Goal: Information Seeking & Learning: Learn about a topic

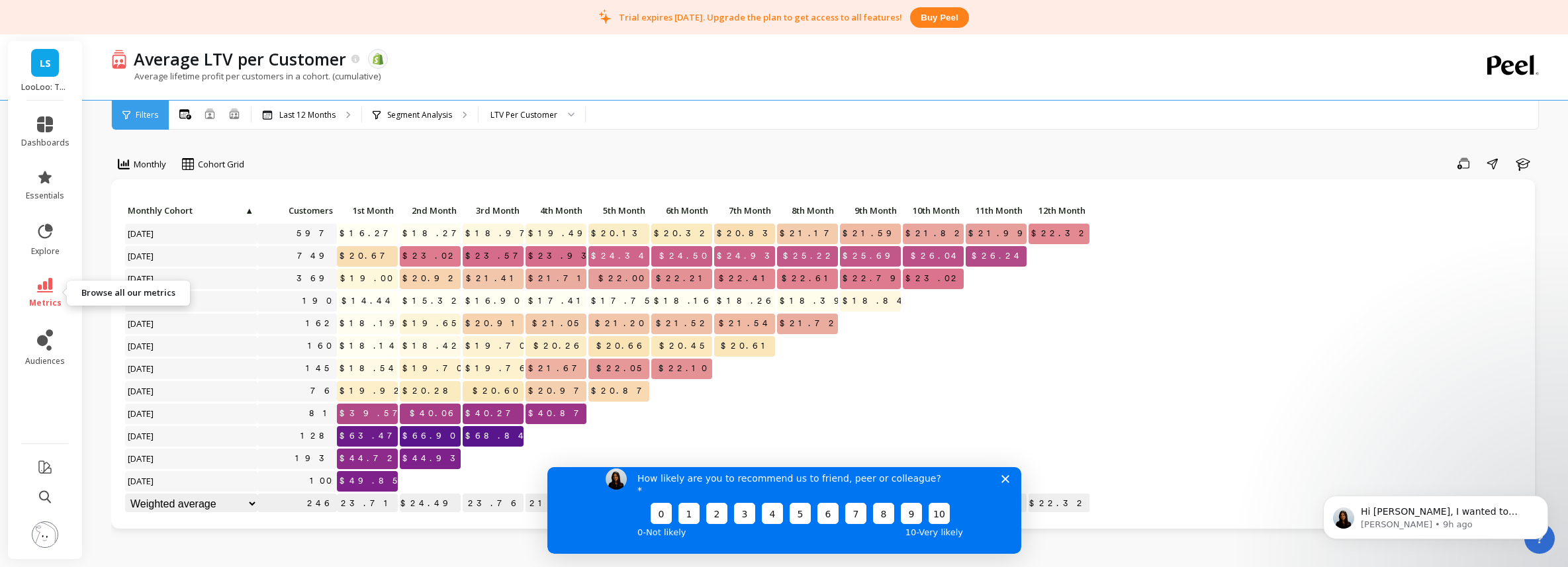
click at [56, 284] on link "metrics" at bounding box center [44, 292] width 48 height 31
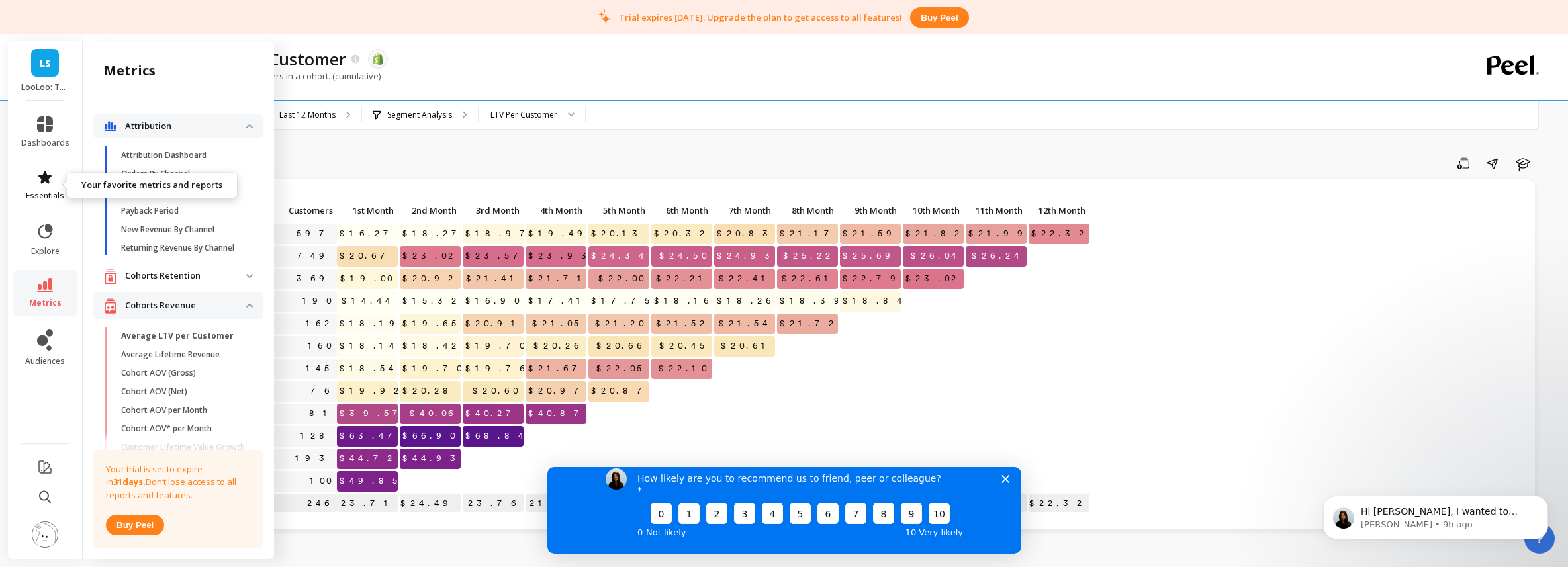
click at [41, 194] on span "essentials" at bounding box center [44, 196] width 39 height 11
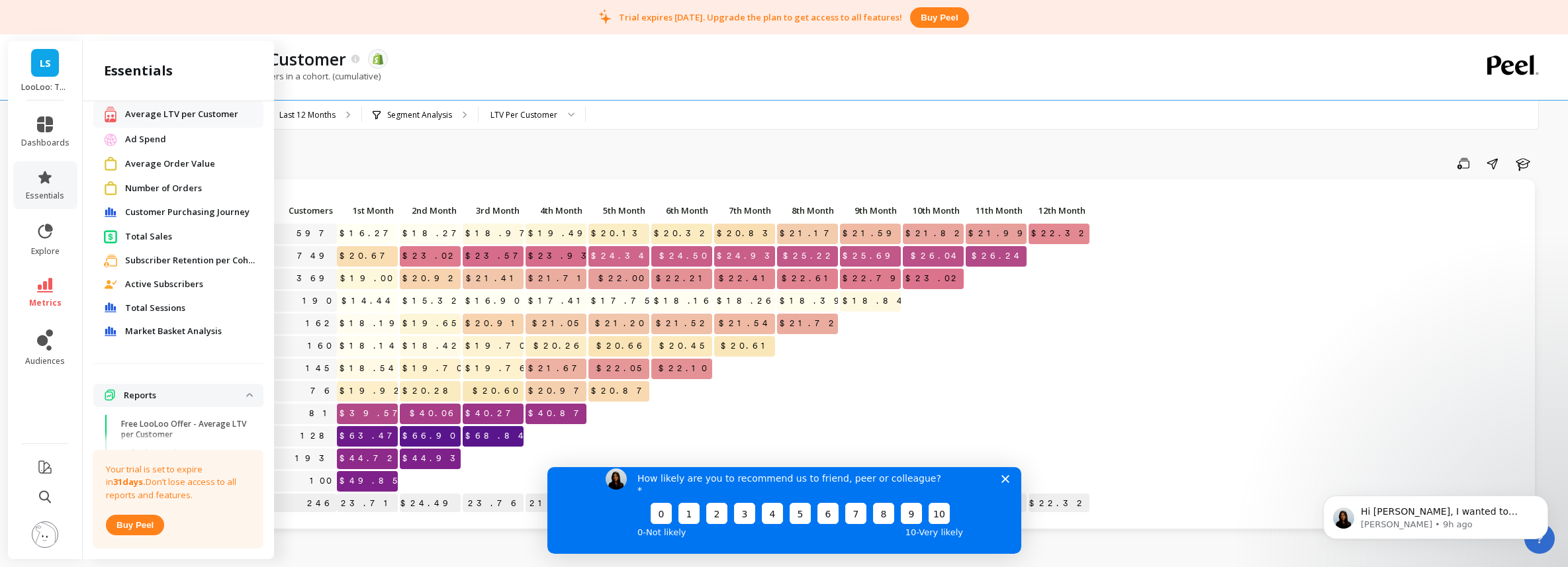
scroll to position [123, 0]
click at [191, 211] on span "Customer Purchasing Journey" at bounding box center [187, 207] width 125 height 13
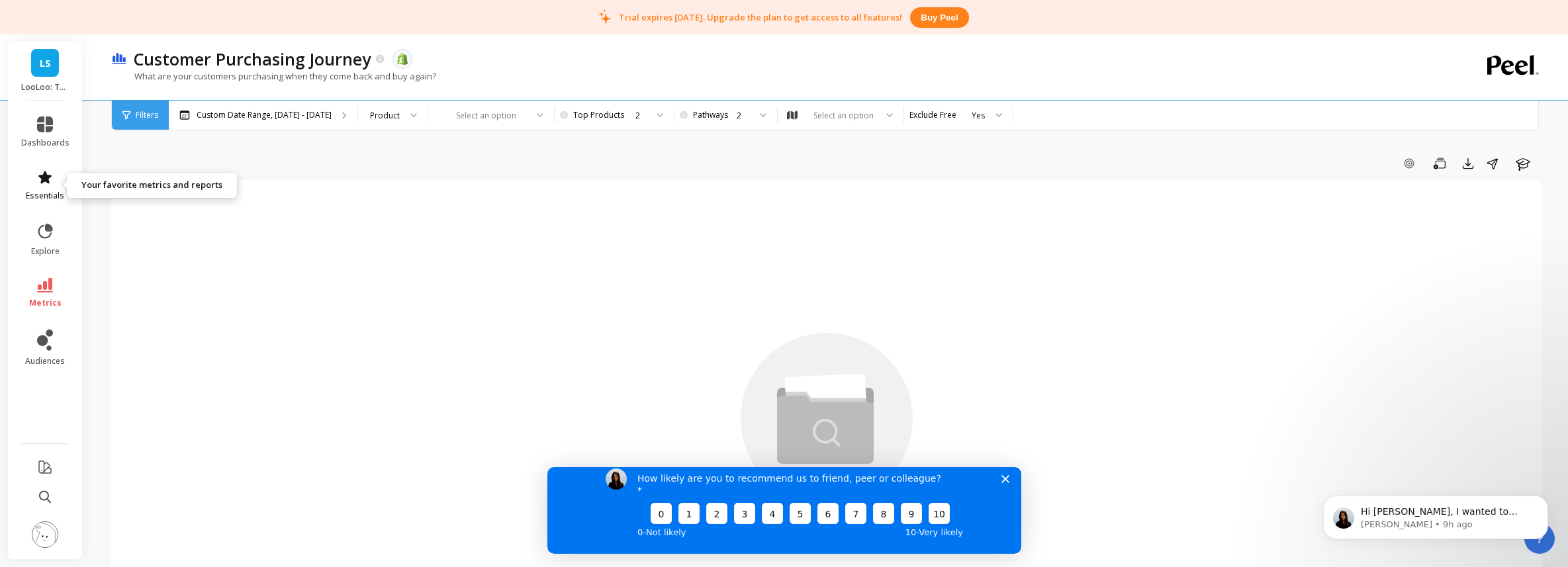
click at [52, 184] on icon at bounding box center [44, 177] width 16 height 16
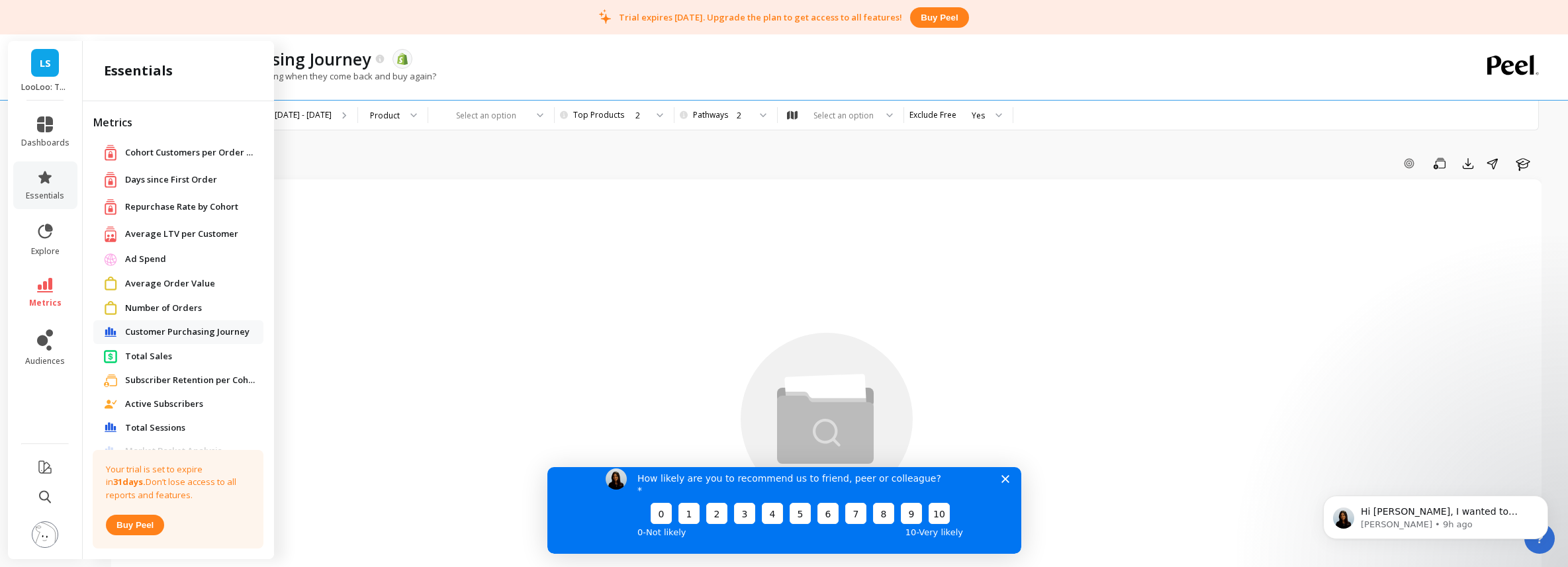
click at [193, 288] on span "Average Order Value" at bounding box center [169, 283] width 90 height 13
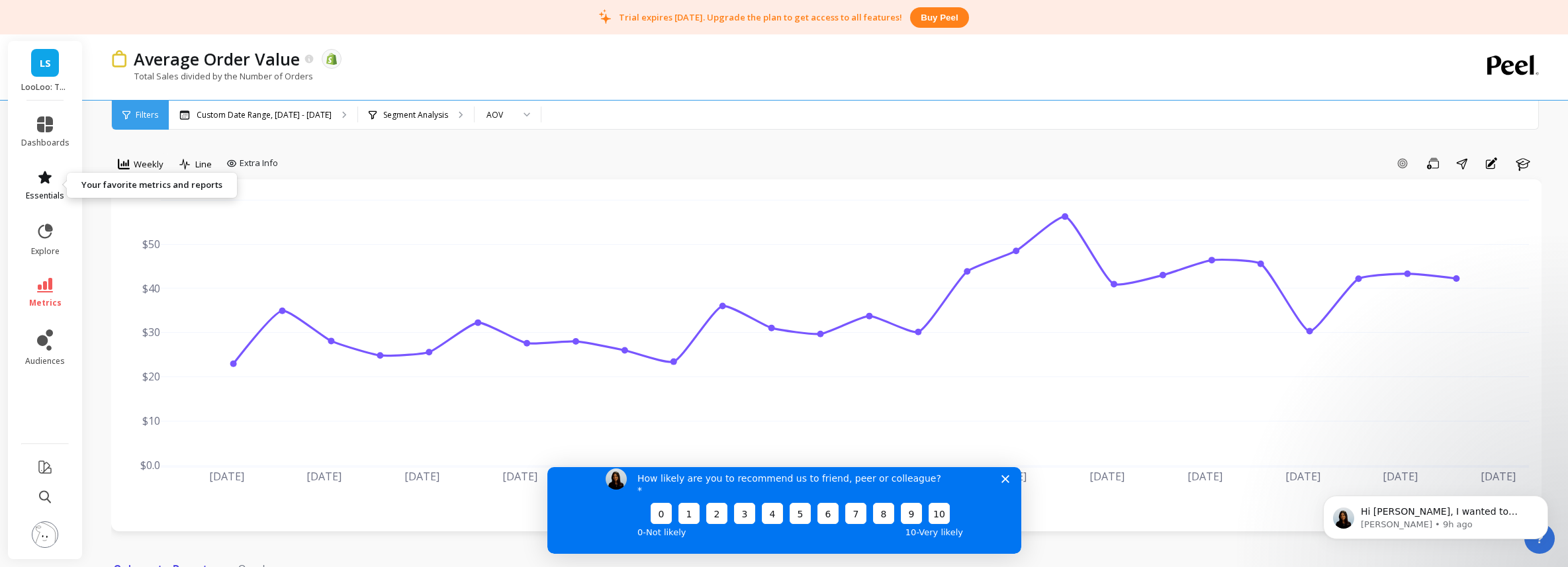
click at [46, 191] on span "essentials" at bounding box center [44, 196] width 39 height 11
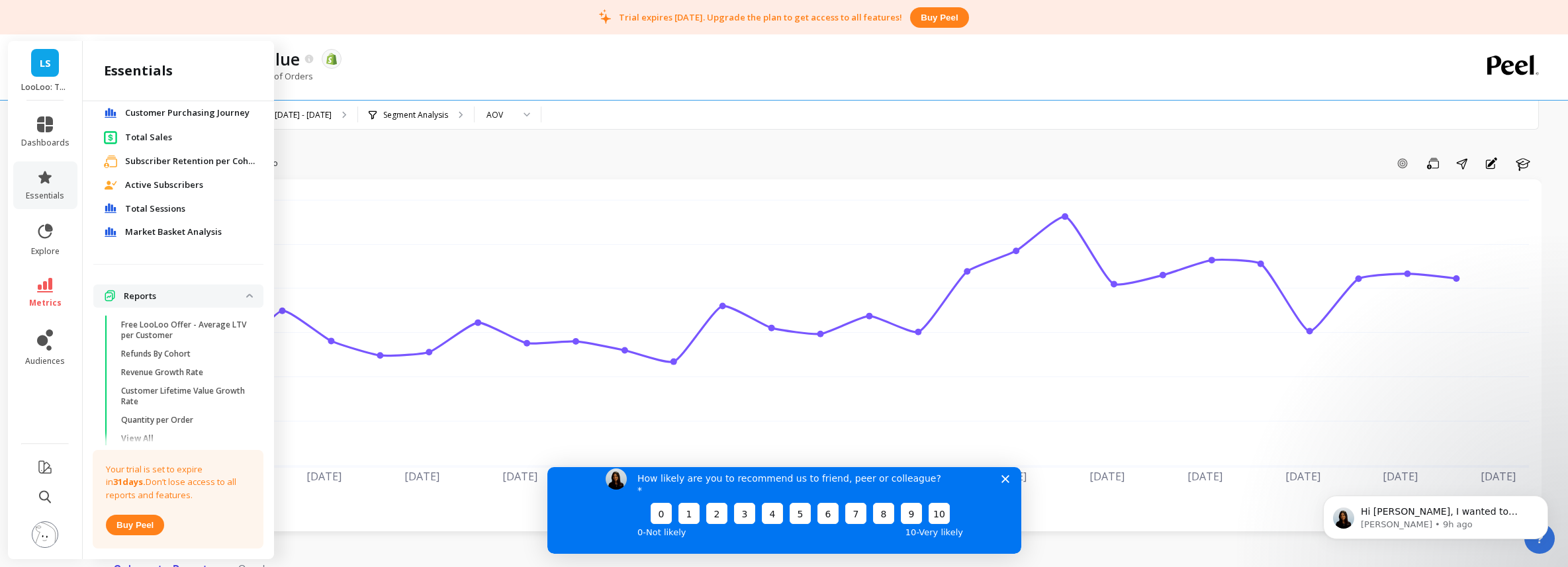
scroll to position [256, 0]
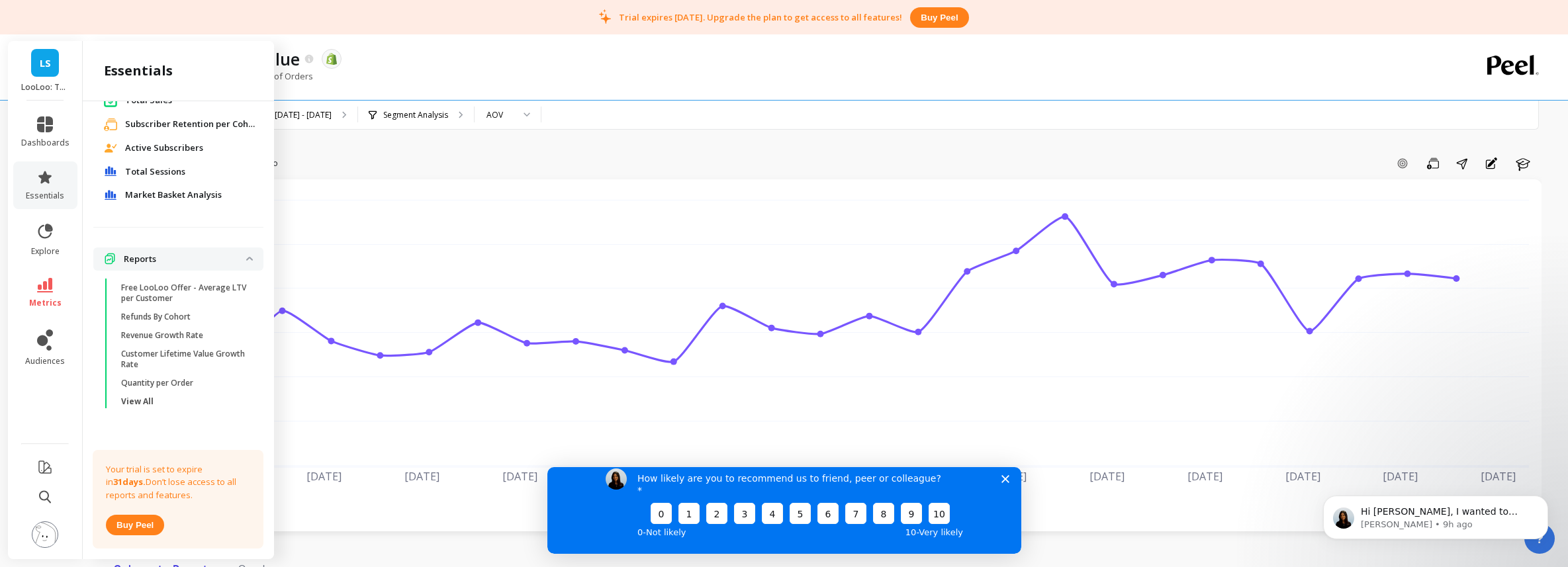
click at [203, 339] on p "Revenue Growth Rate" at bounding box center [161, 335] width 82 height 11
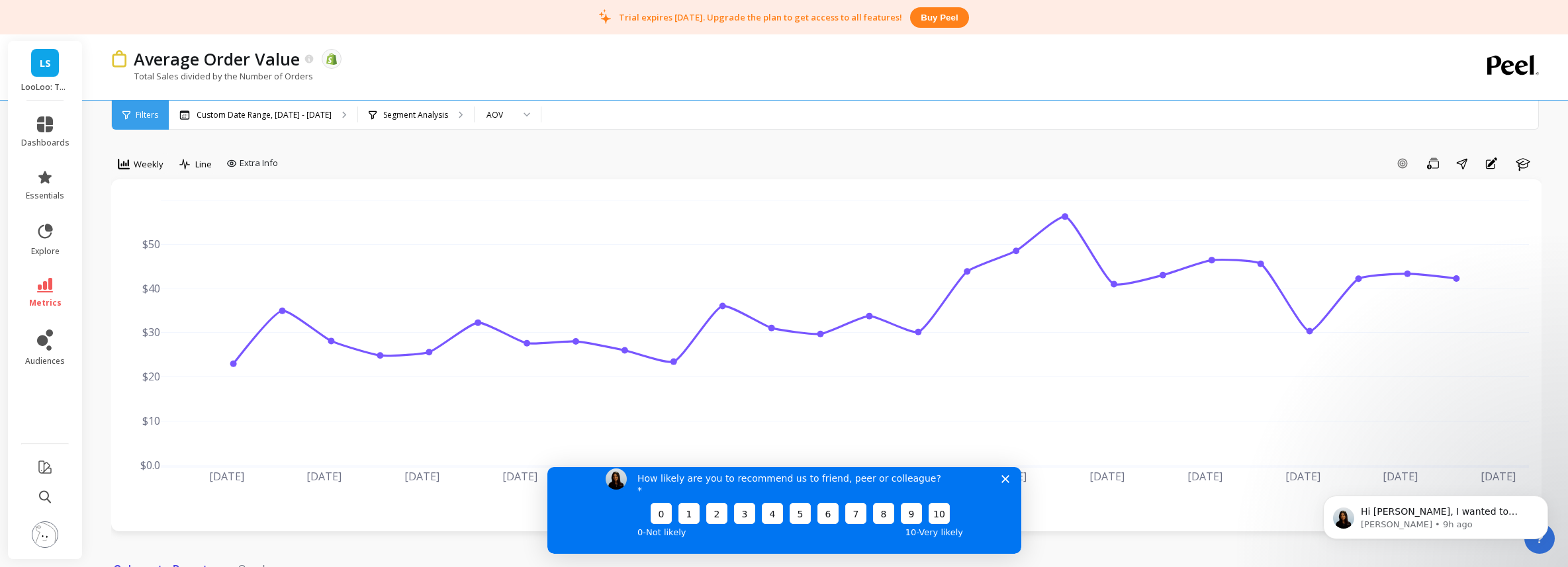
scroll to position [0, 0]
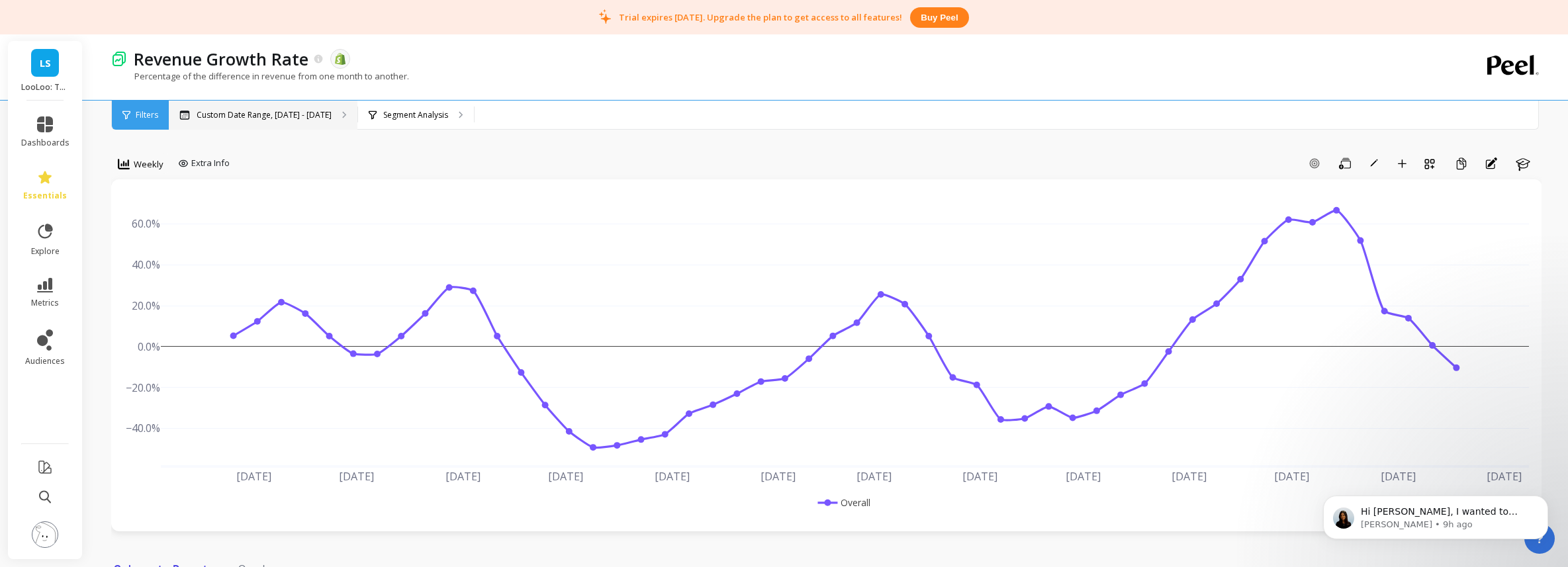
click at [331, 119] on p "Custom Date Range, Sep 1, 2024 - Aug 19, 2025" at bounding box center [264, 115] width 135 height 11
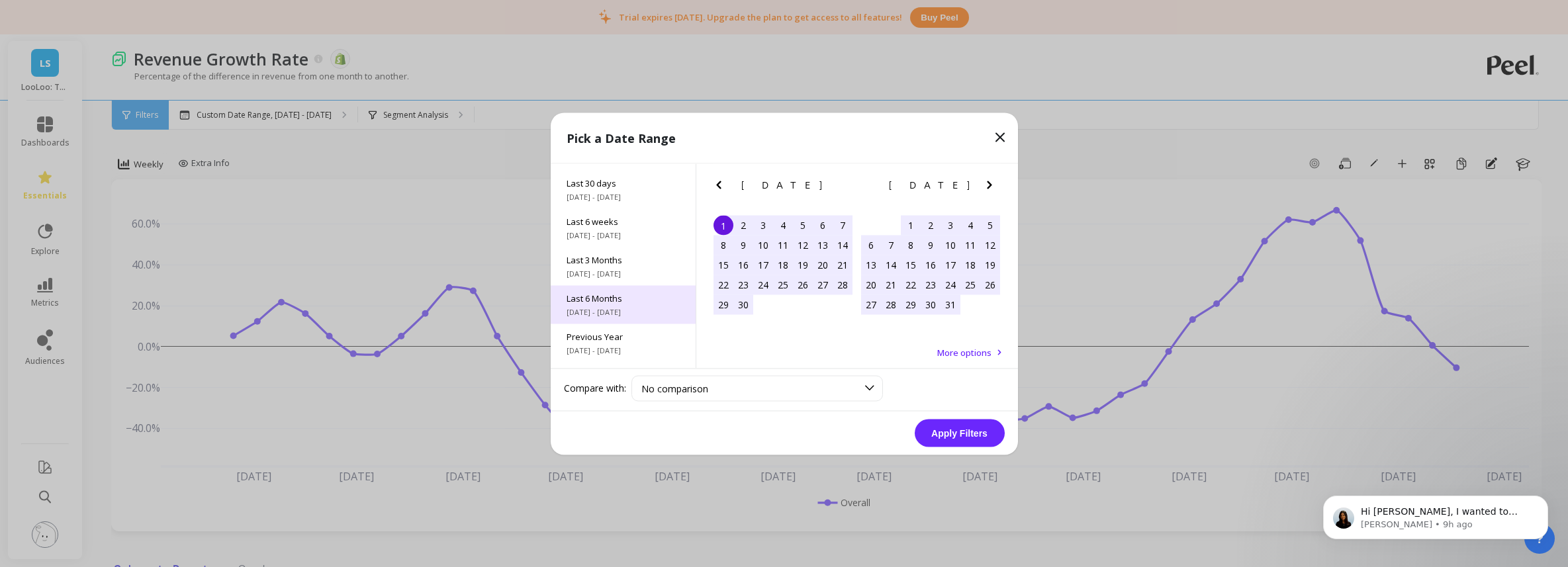
click at [628, 303] on div "Last 6 Months 3/1/2025 - 8/31/2025" at bounding box center [623, 303] width 145 height 39
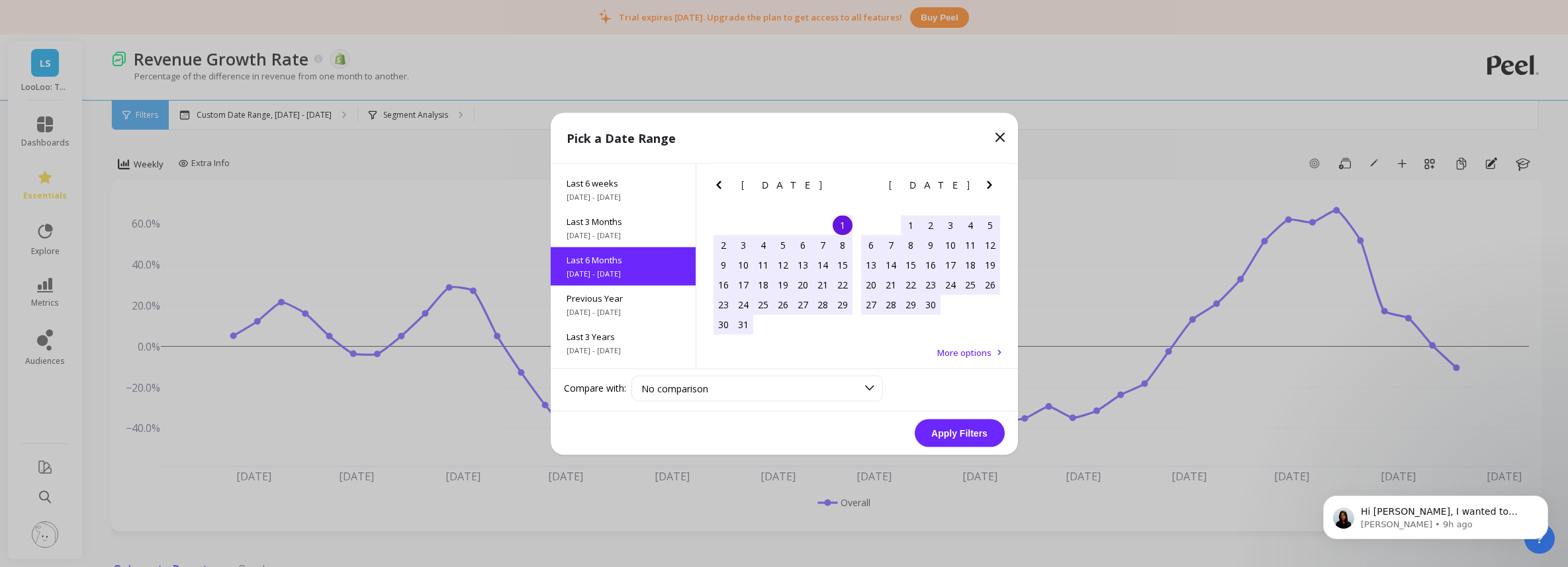
scroll to position [147, 0]
click at [963, 428] on button "Apply Filters" at bounding box center [959, 433] width 90 height 28
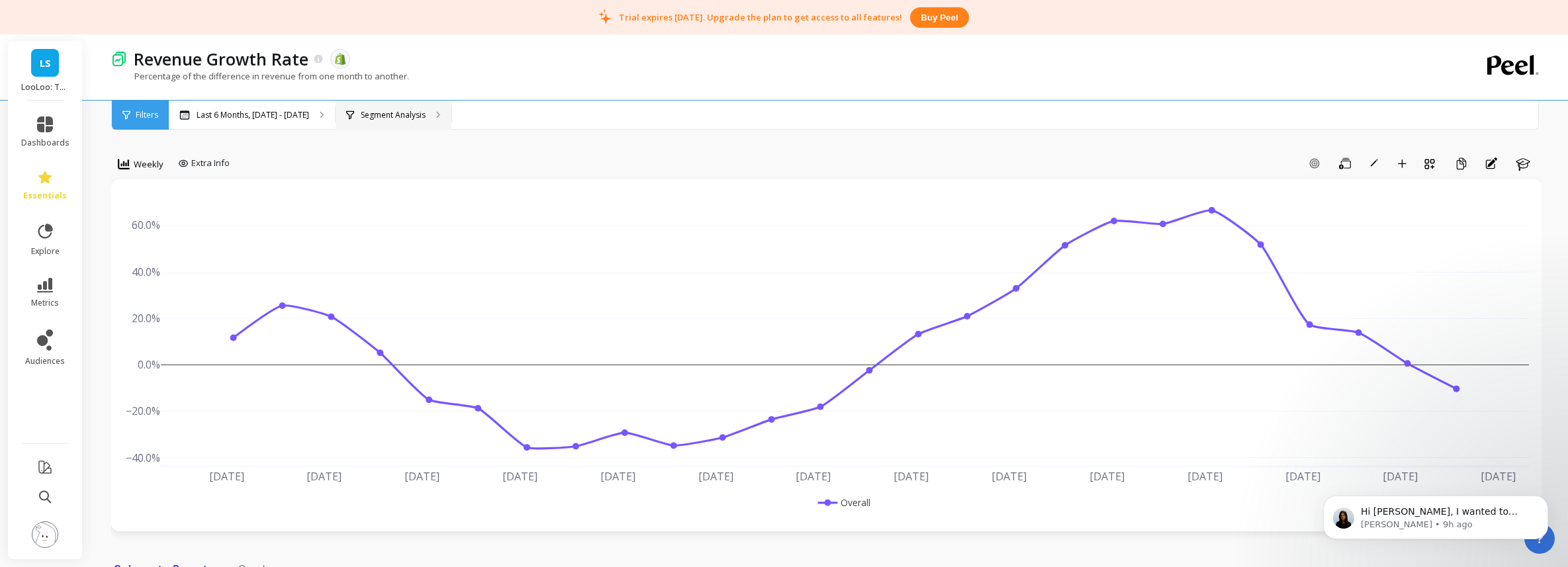
click at [367, 110] on p "Segment Analysis" at bounding box center [393, 115] width 65 height 11
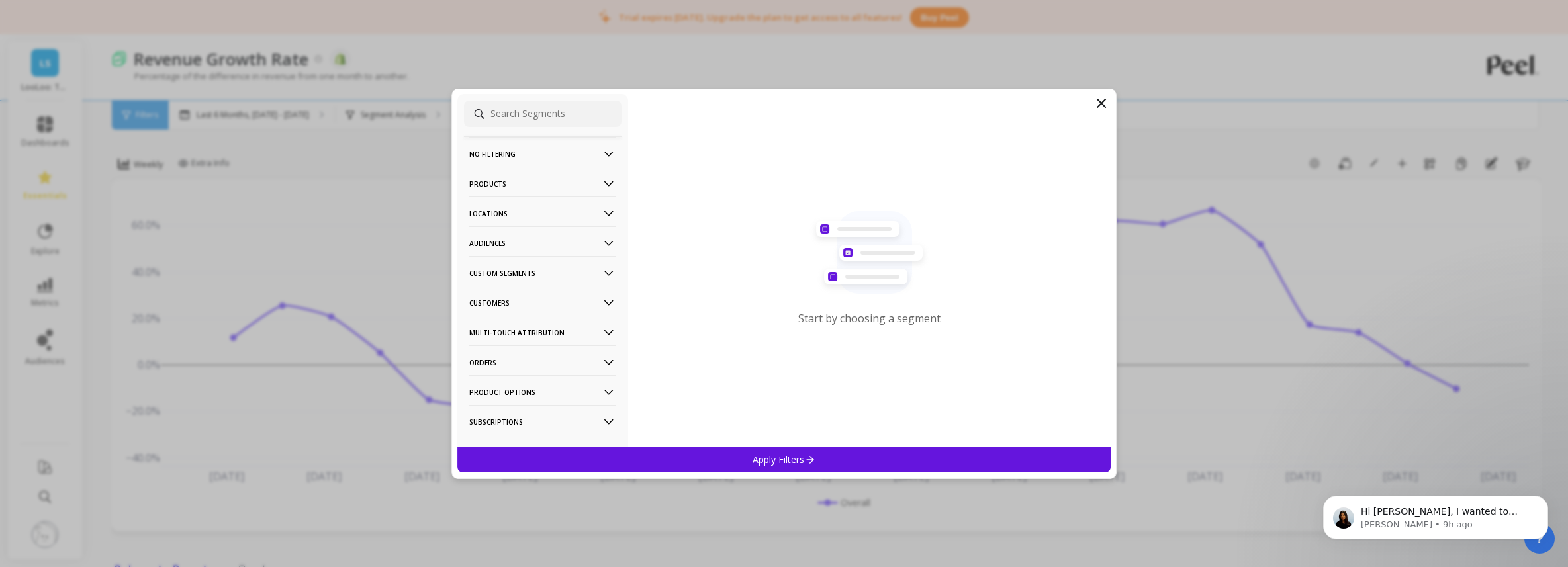
click at [1096, 105] on icon at bounding box center [1101, 103] width 16 height 16
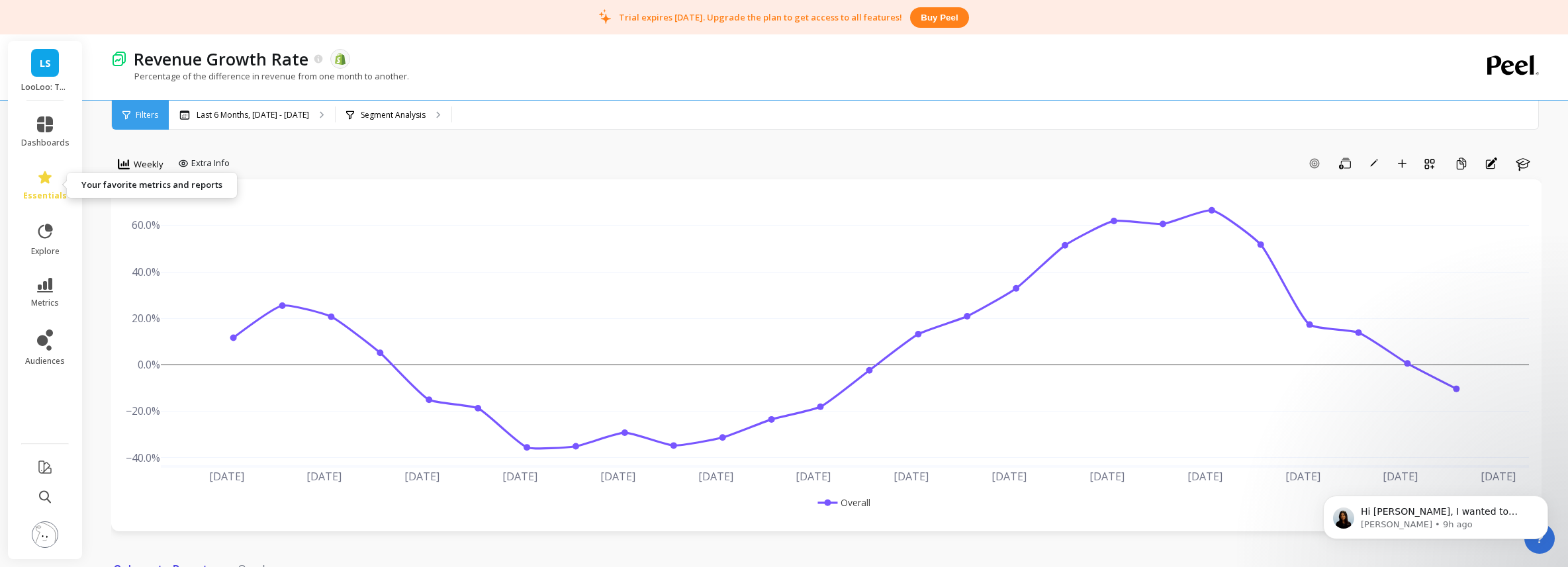
click at [41, 182] on icon at bounding box center [44, 177] width 13 height 13
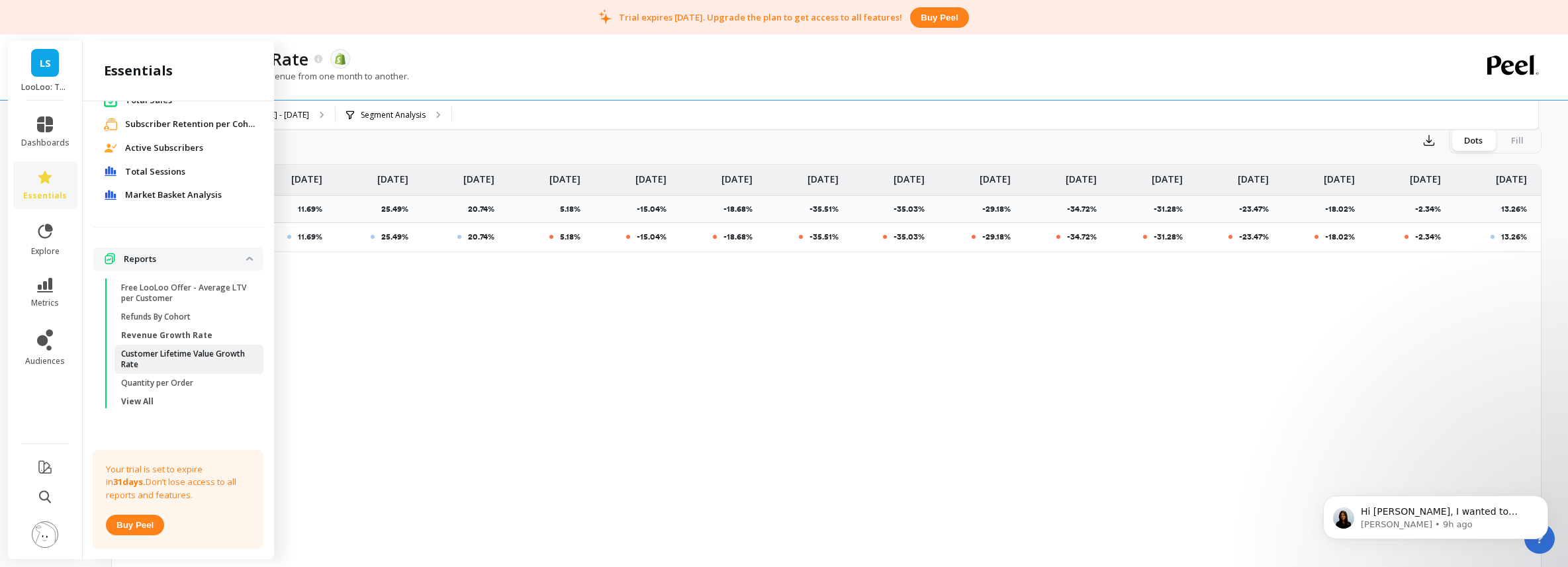
scroll to position [465, 0]
click at [171, 363] on p "Customer Lifetime Value Growth Rate" at bounding box center [184, 359] width 127 height 21
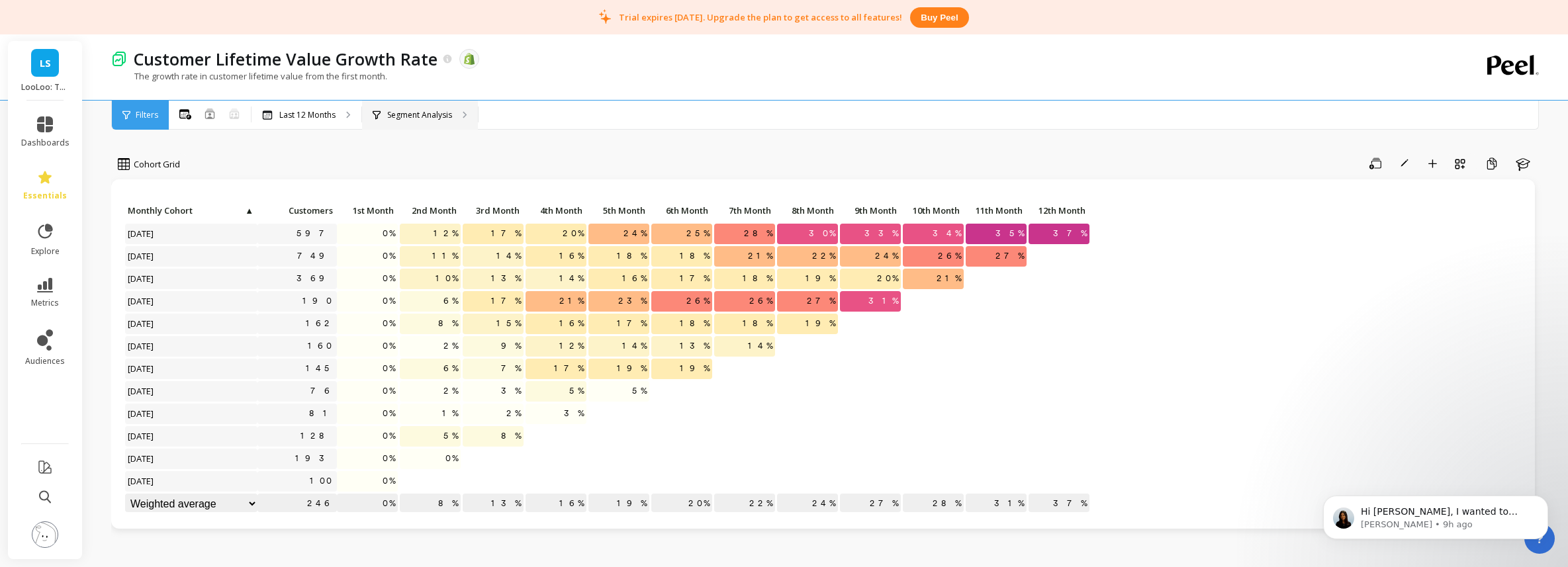
click at [423, 117] on p "Segment Analysis" at bounding box center [420, 115] width 65 height 11
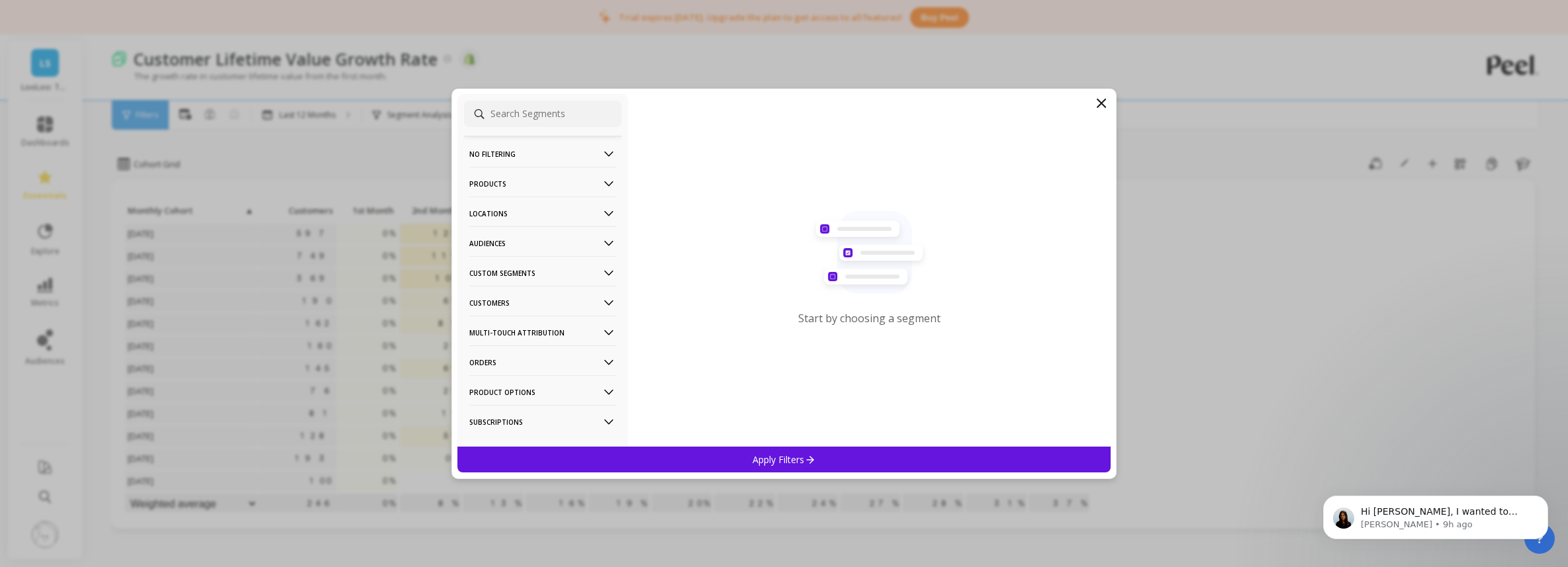
click at [518, 276] on p "Custom Segments" at bounding box center [543, 273] width 147 height 34
click at [523, 299] on p "Monthly Cohort" at bounding box center [502, 298] width 61 height 12
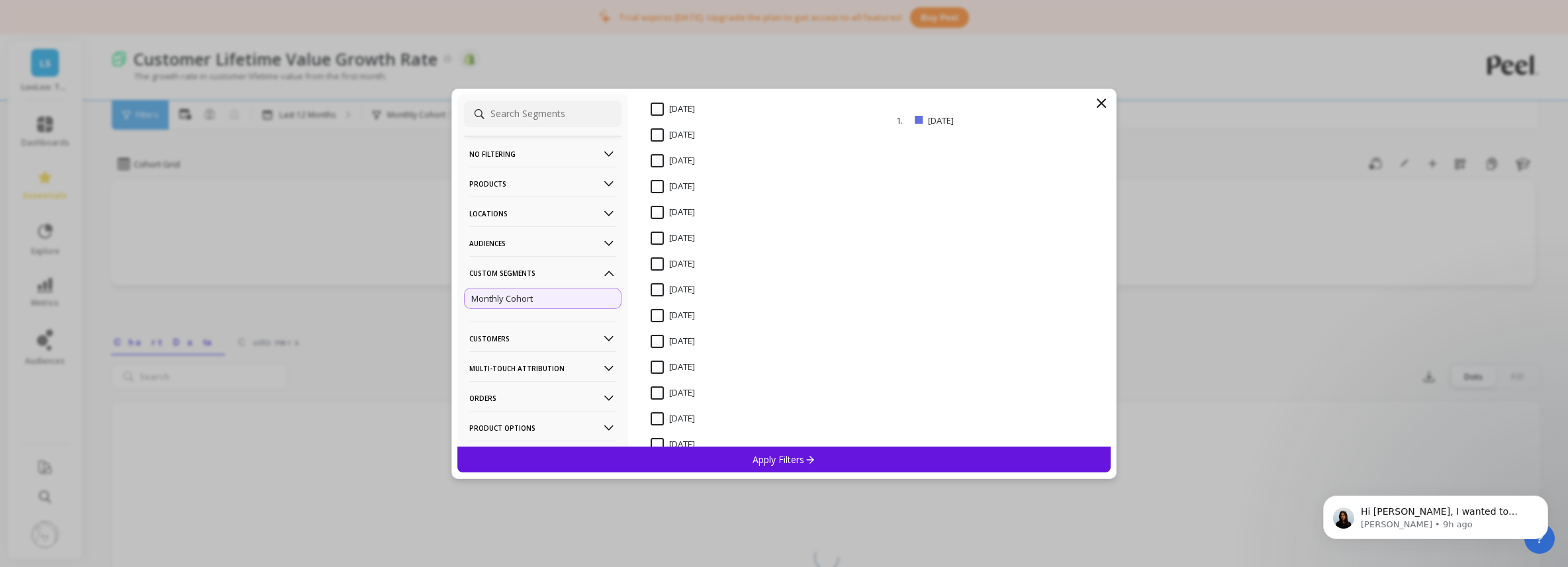
scroll to position [274, 0]
click at [658, 391] on input "[DATE]" at bounding box center [672, 393] width 44 height 13
click at [660, 353] on input "[DATE]" at bounding box center [672, 357] width 44 height 13
click at [661, 409] on input "[DATE]" at bounding box center [672, 409] width 44 height 13
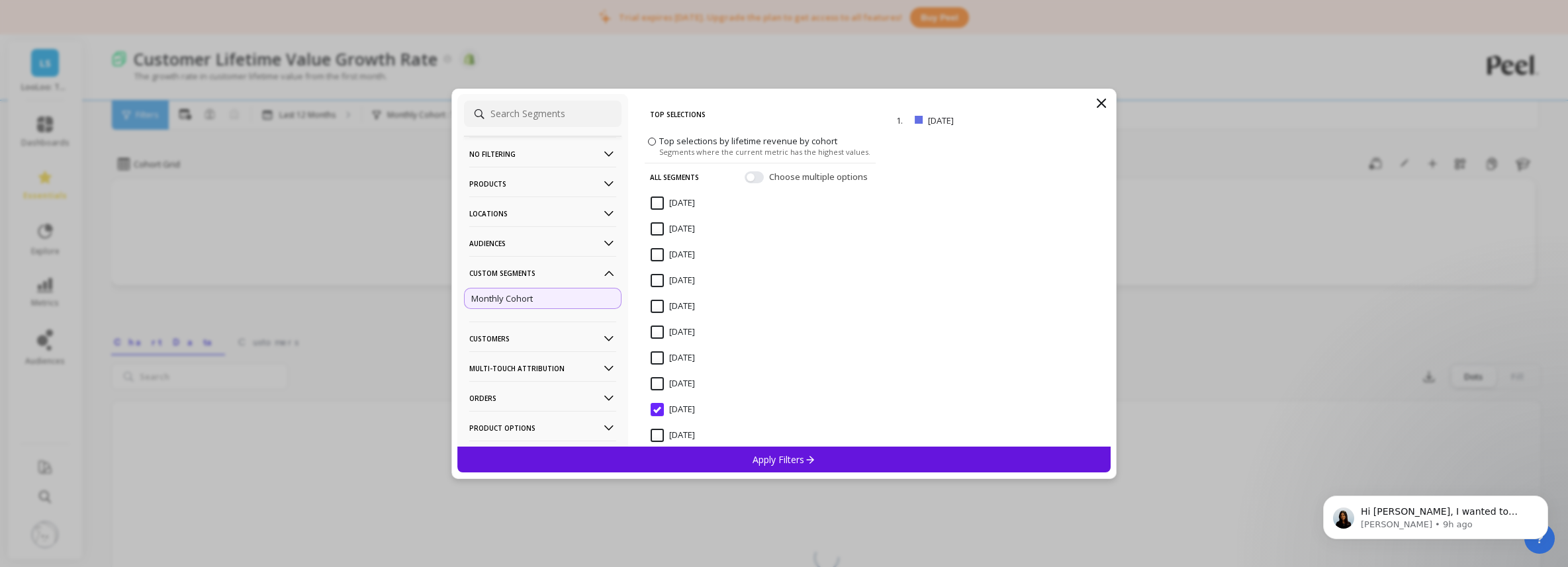
click at [661, 278] on input "[DATE]" at bounding box center [672, 280] width 44 height 13
click at [770, 171] on span "Choose multiple options" at bounding box center [820, 176] width 101 height 13
click at [758, 176] on button "button" at bounding box center [753, 177] width 19 height 12
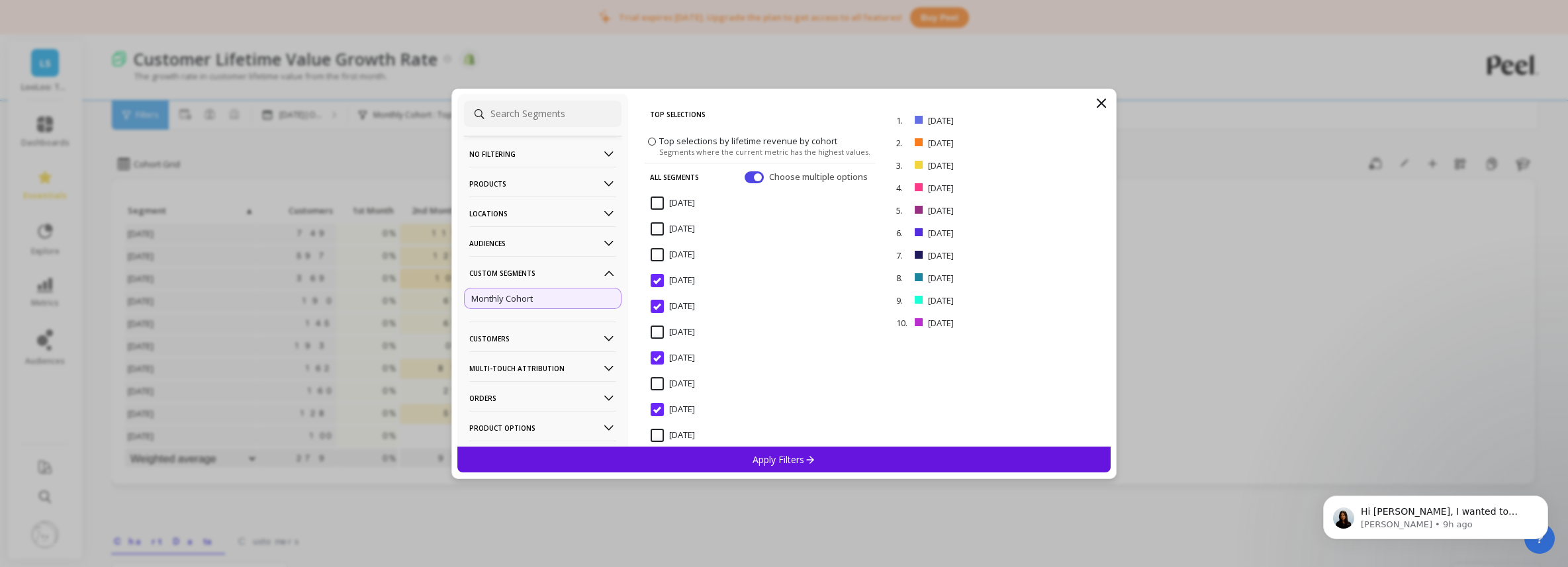
click at [657, 203] on input "April 2024" at bounding box center [672, 202] width 44 height 13
click at [657, 227] on input "[DATE]" at bounding box center [672, 228] width 44 height 13
click at [661, 179] on p "All Segments" at bounding box center [674, 177] width 49 height 28
click at [661, 245] on div "August 2024" at bounding box center [760, 262] width 231 height 40
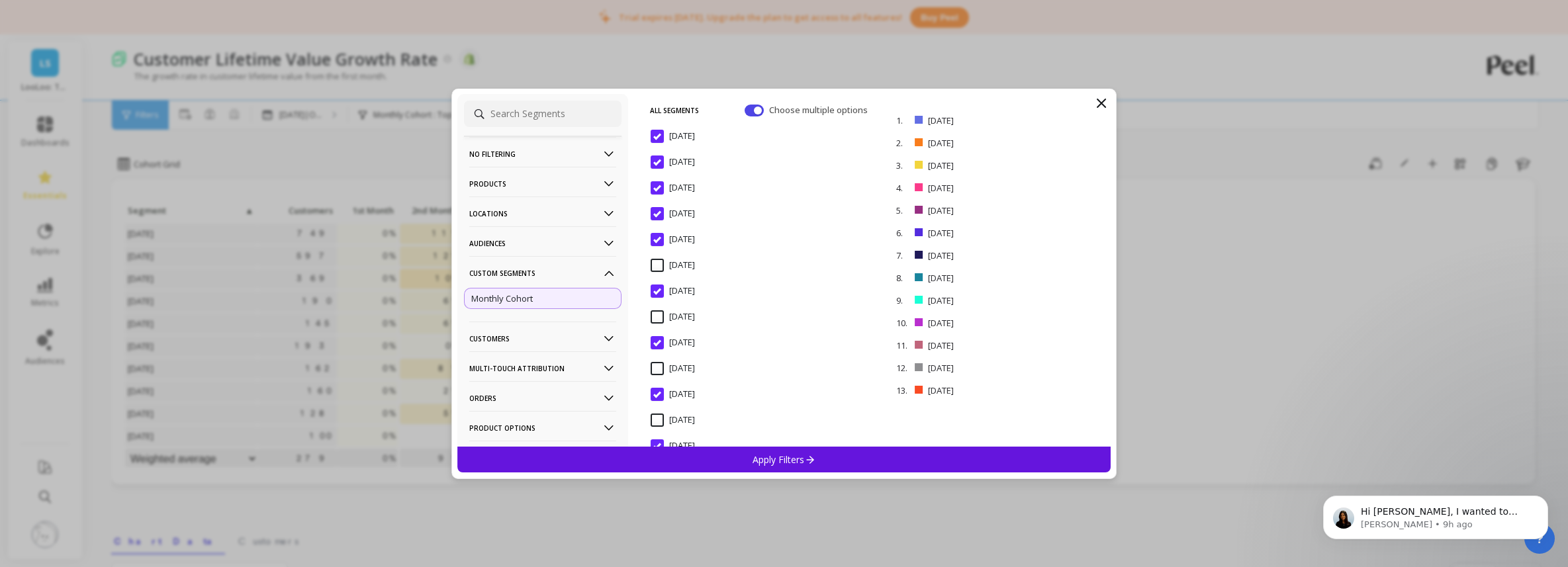
scroll to position [71, 0]
click at [655, 264] on input "February 2024" at bounding box center [672, 261] width 44 height 13
click at [661, 312] on input "January 2024" at bounding box center [672, 312] width 44 height 13
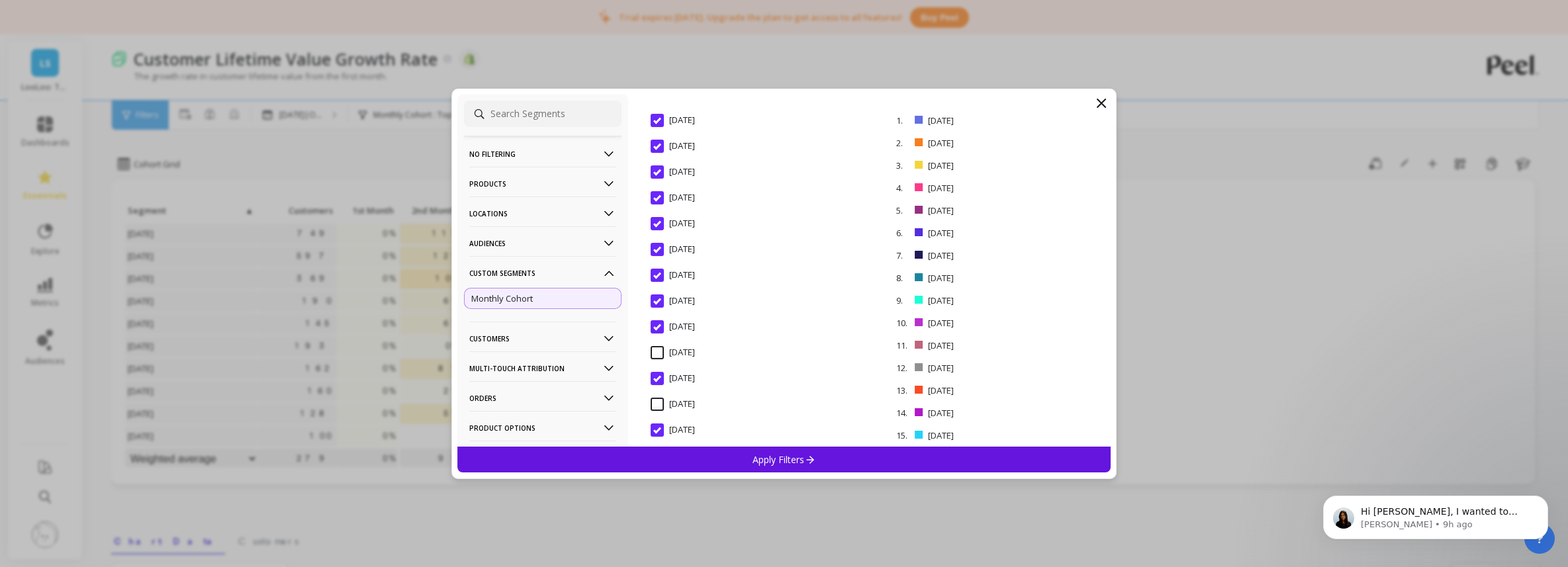
click at [657, 357] on input "July 2024" at bounding box center [672, 352] width 44 height 13
click at [654, 399] on input "June 2024" at bounding box center [672, 403] width 44 height 13
click at [660, 354] on input "March 2024" at bounding box center [672, 353] width 44 height 13
click at [669, 427] on input "[DATE]" at bounding box center [672, 431] width 44 height 13
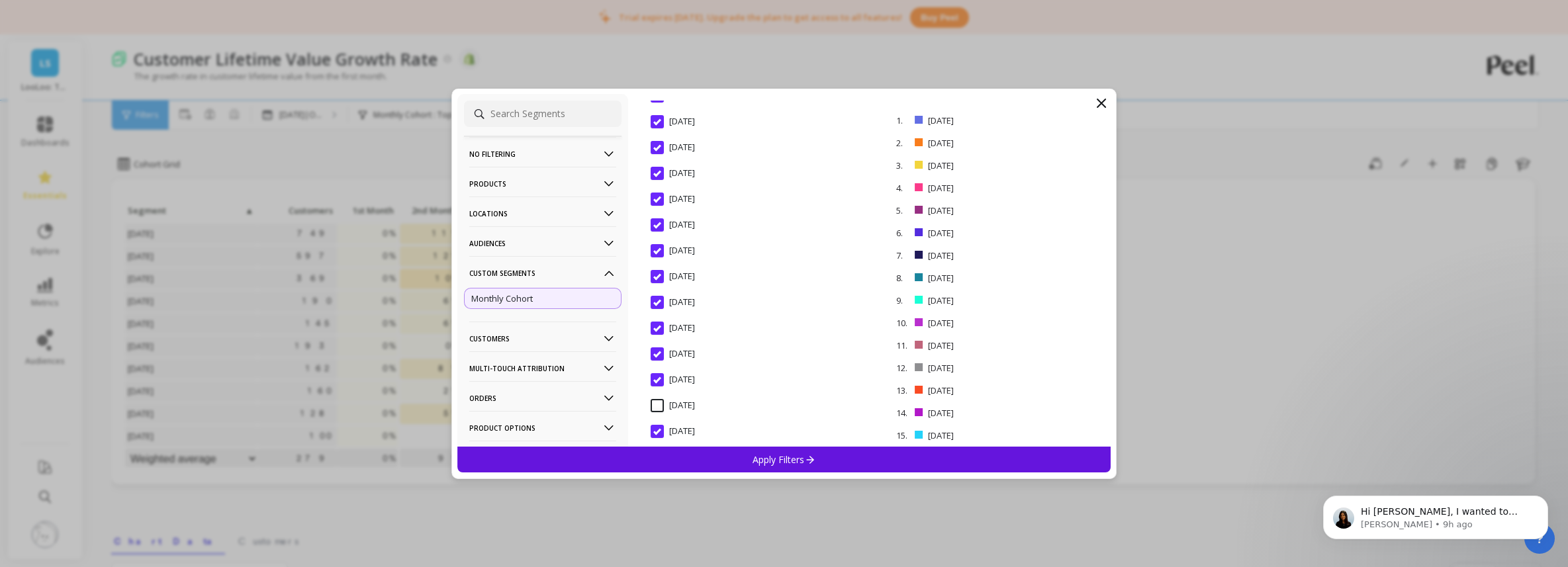
click at [661, 408] on input "May 2024" at bounding box center [672, 405] width 44 height 13
click at [709, 454] on div "Apply Filters" at bounding box center [783, 459] width 653 height 26
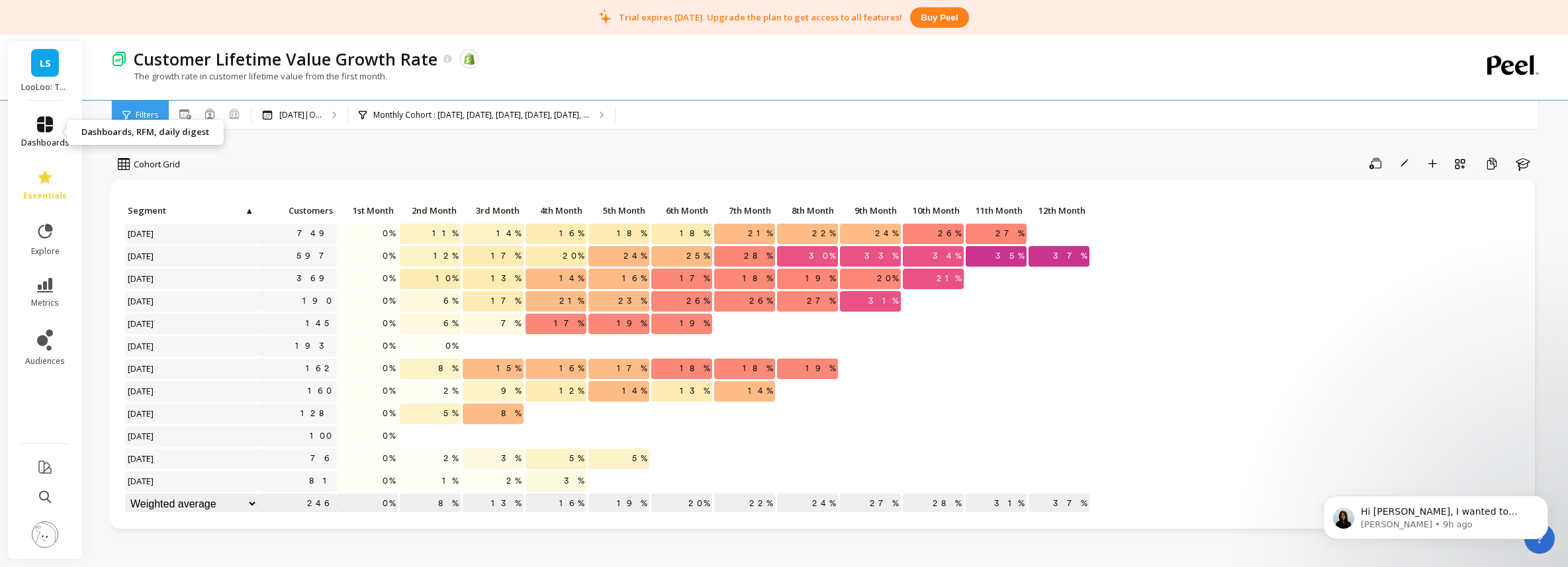
click at [48, 129] on icon at bounding box center [44, 124] width 16 height 16
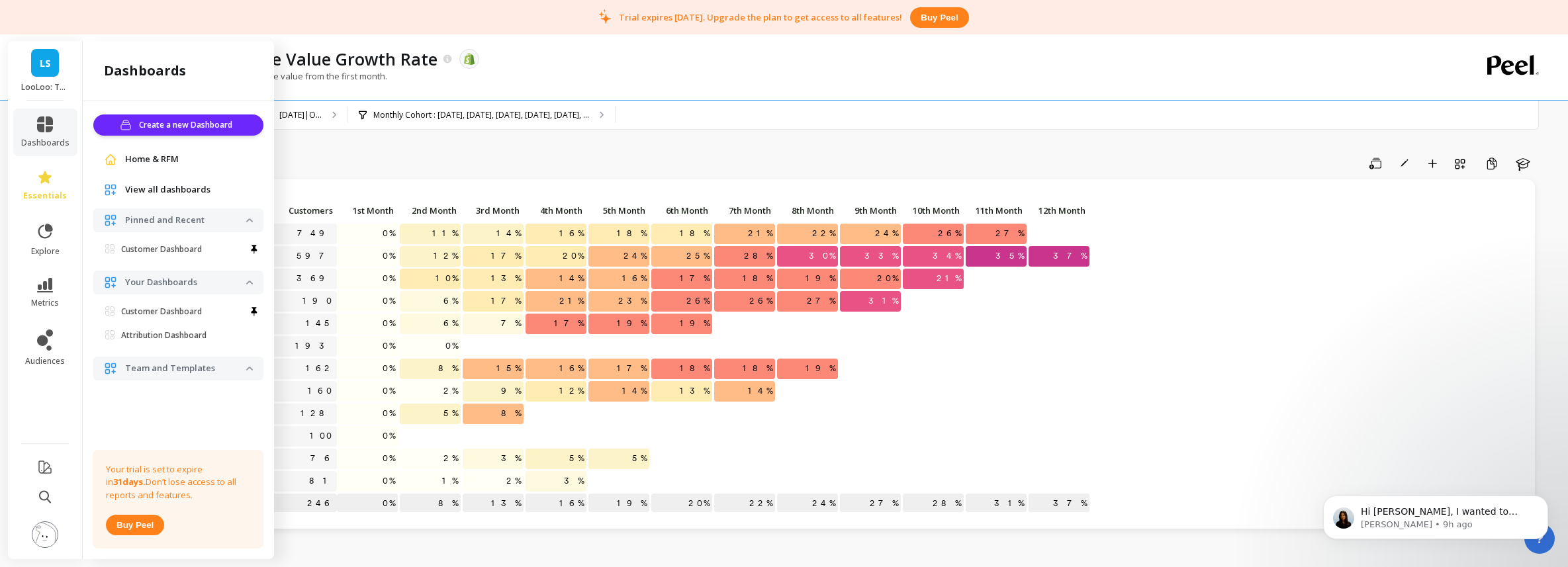
click at [41, 71] on link "LS" at bounding box center [44, 63] width 28 height 28
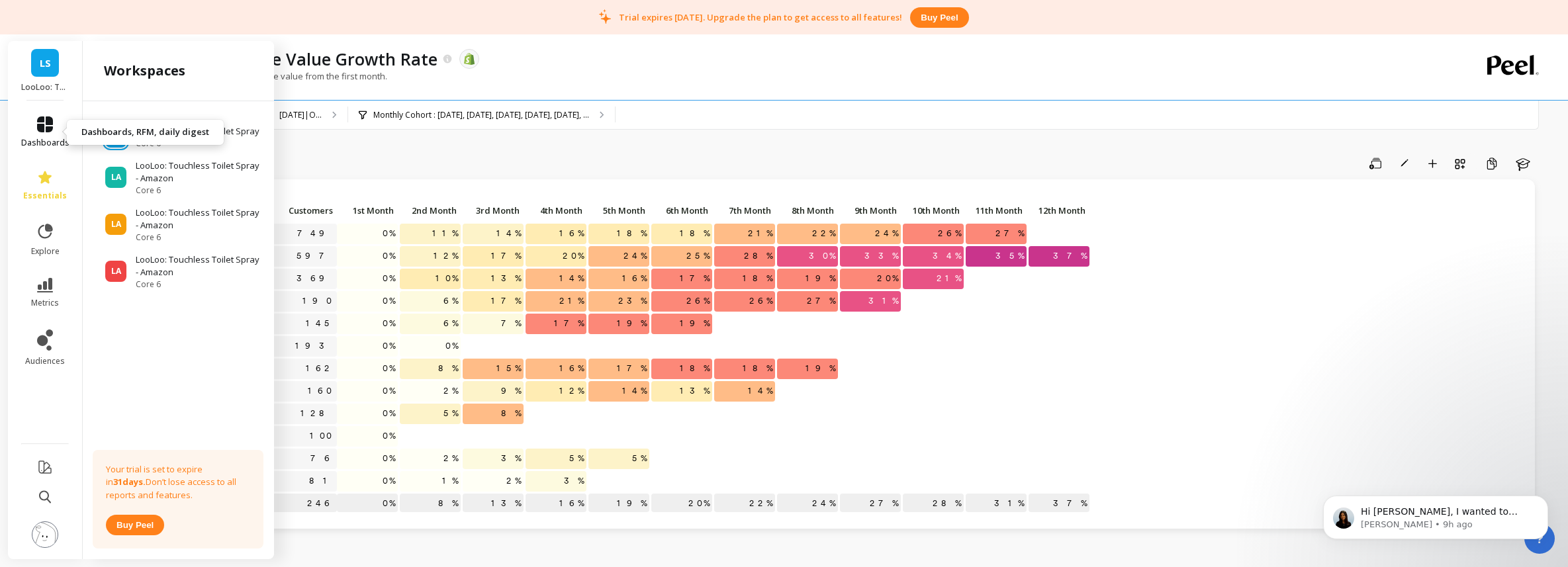
click at [47, 122] on icon at bounding box center [44, 124] width 16 height 16
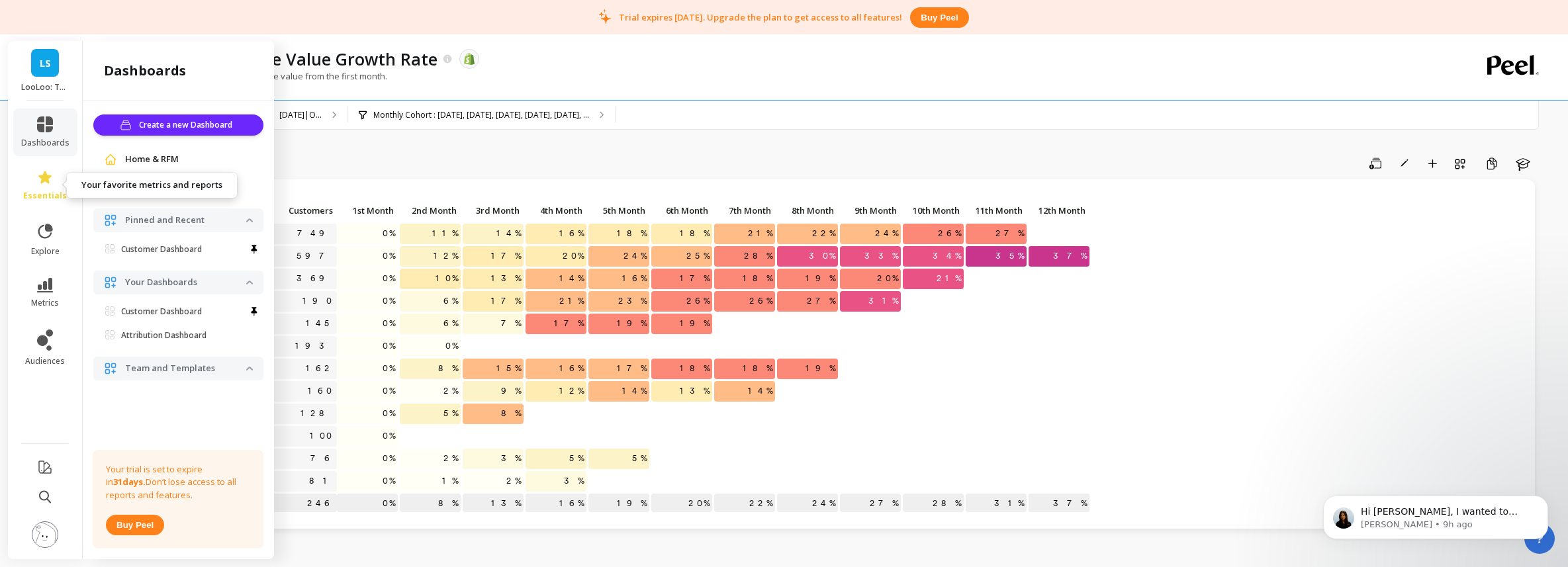
click at [50, 169] on icon at bounding box center [44, 177] width 16 height 16
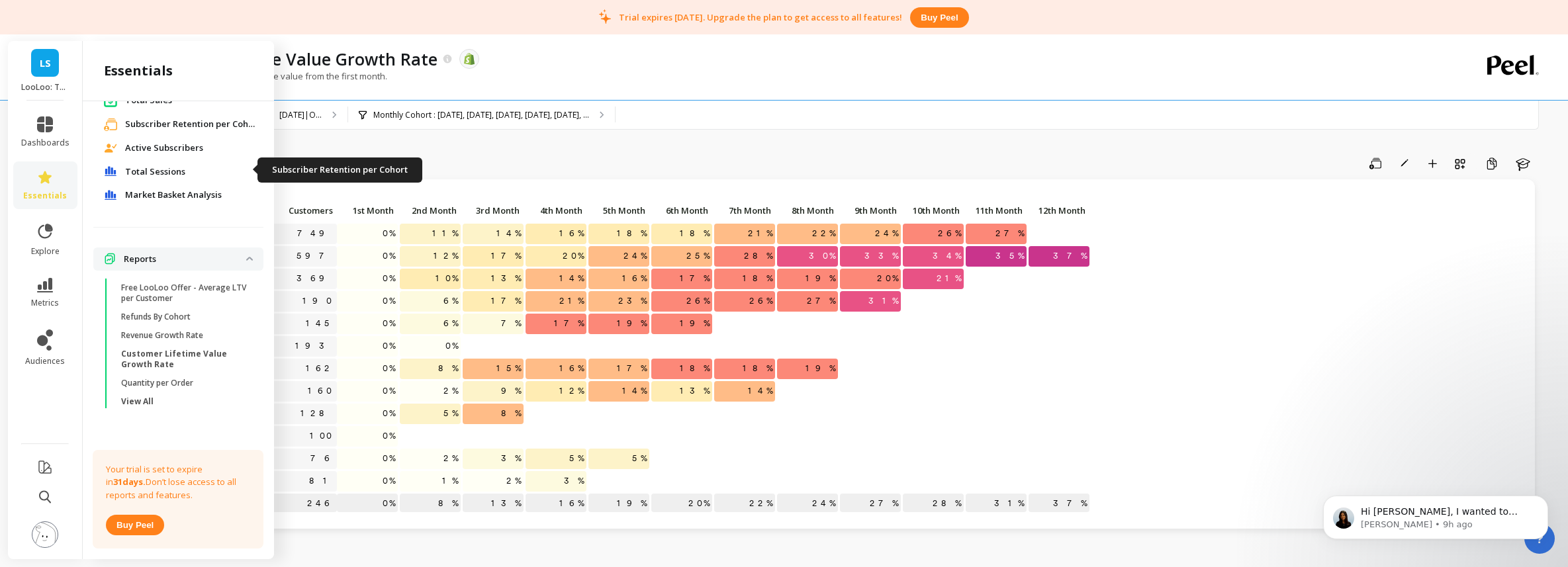
scroll to position [0, 0]
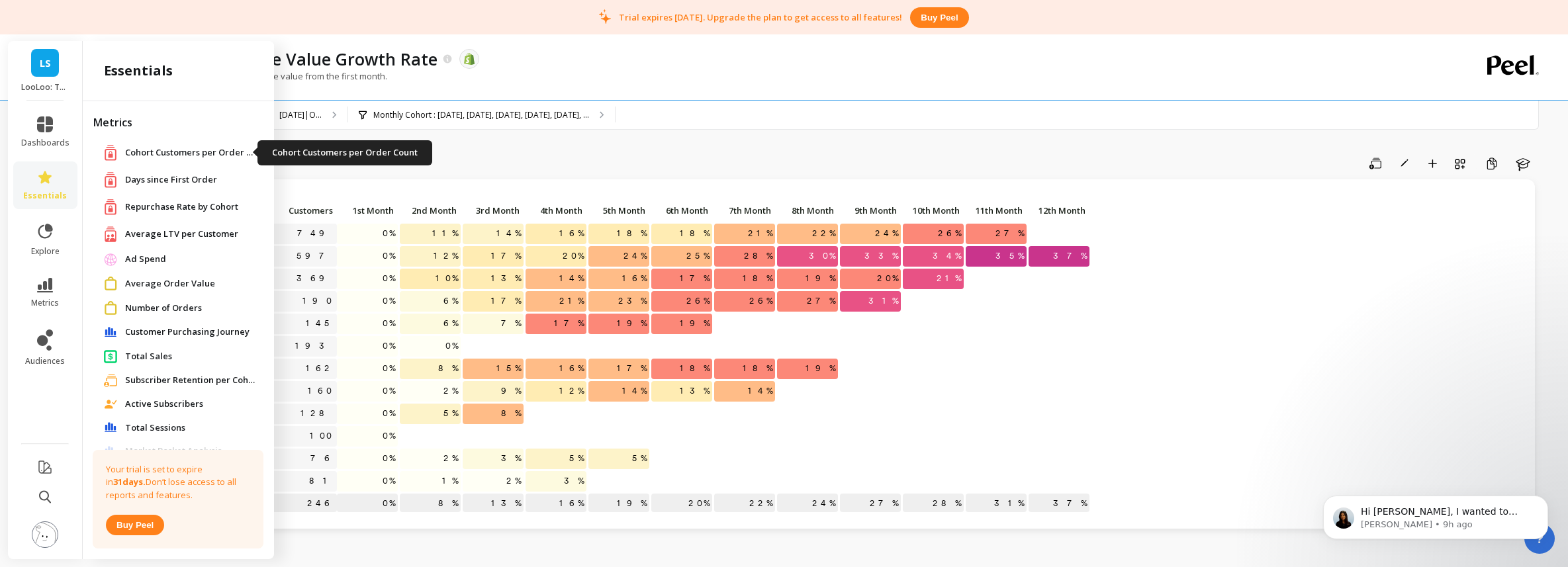
click at [177, 148] on span "Cohort Customers per Order Count" at bounding box center [191, 152] width 132 height 13
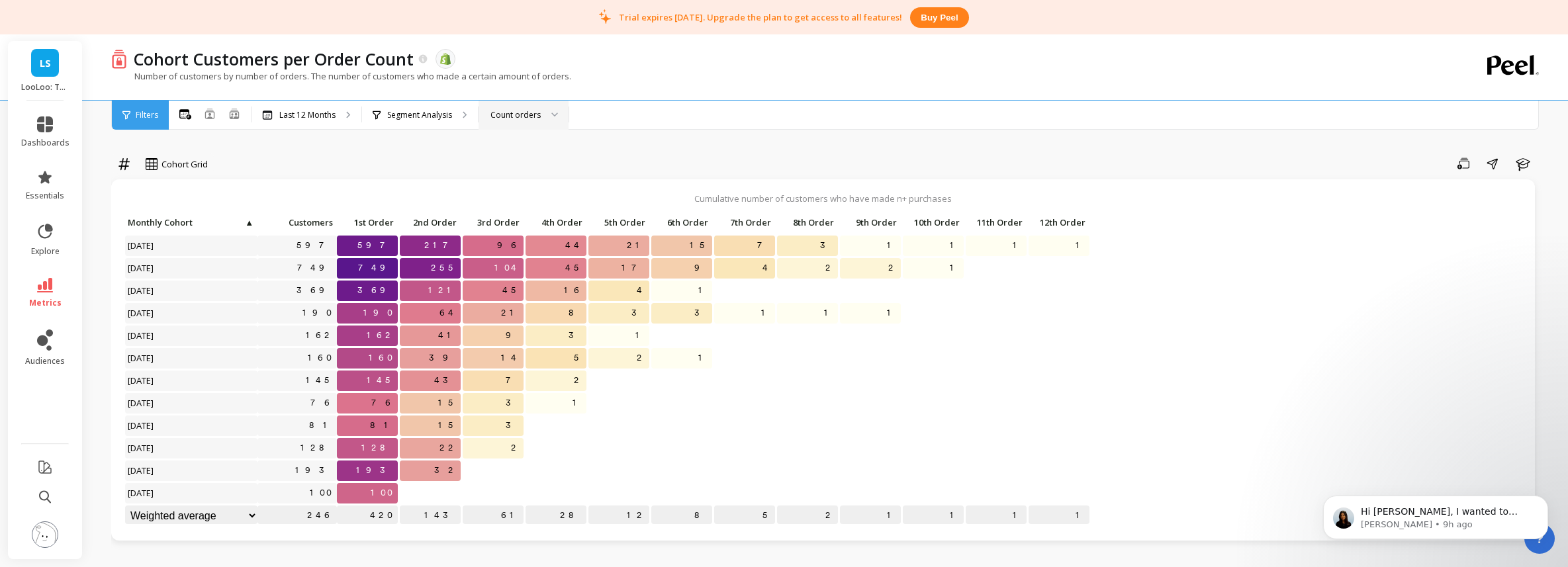
click at [521, 114] on div "Count orders" at bounding box center [515, 115] width 50 height 13
click at [521, 187] on div "Count days with orders" at bounding box center [524, 183] width 73 height 25
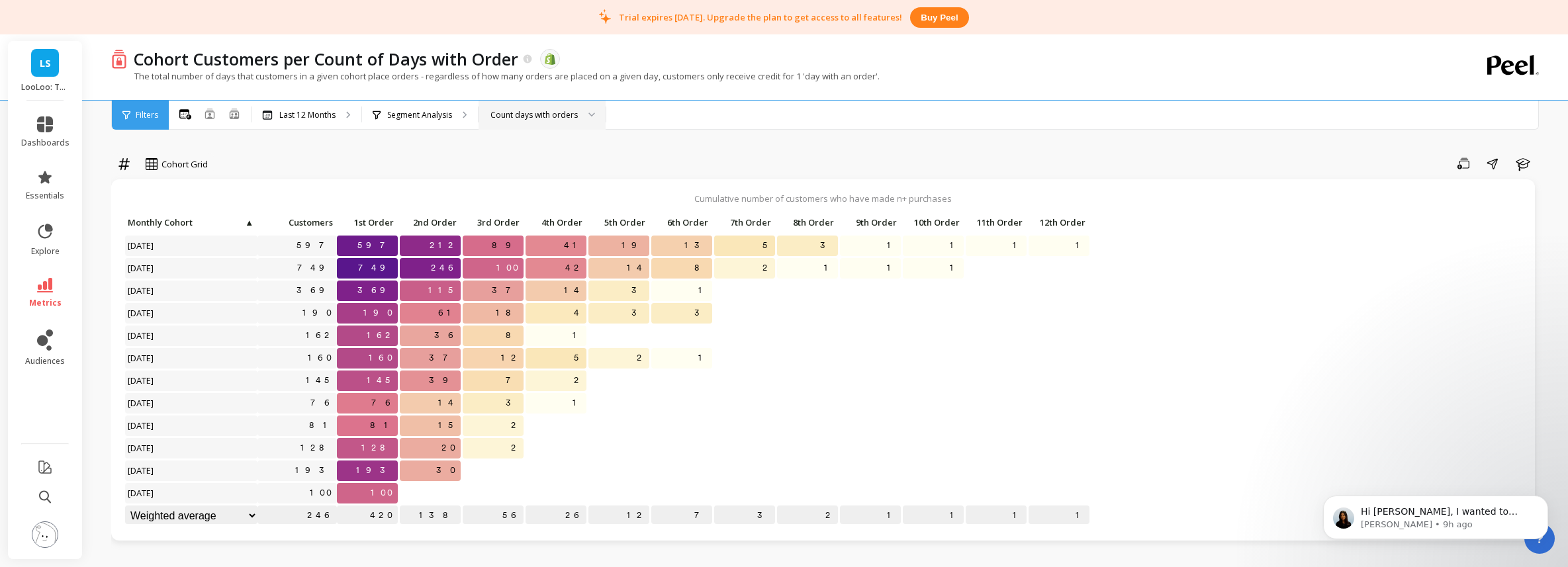
scroll to position [1, 0]
click at [54, 283] on link "metrics" at bounding box center [44, 292] width 48 height 31
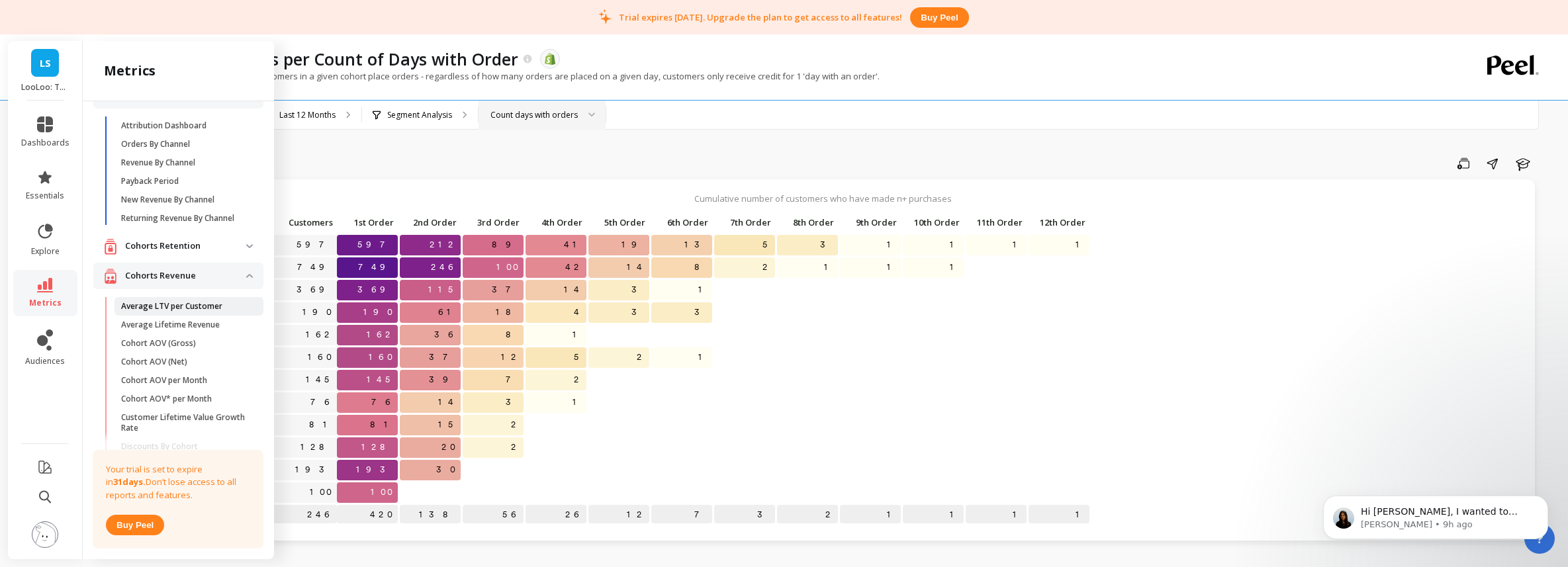
scroll to position [41, 0]
click at [168, 228] on p "Cohorts Retention" at bounding box center [185, 233] width 121 height 13
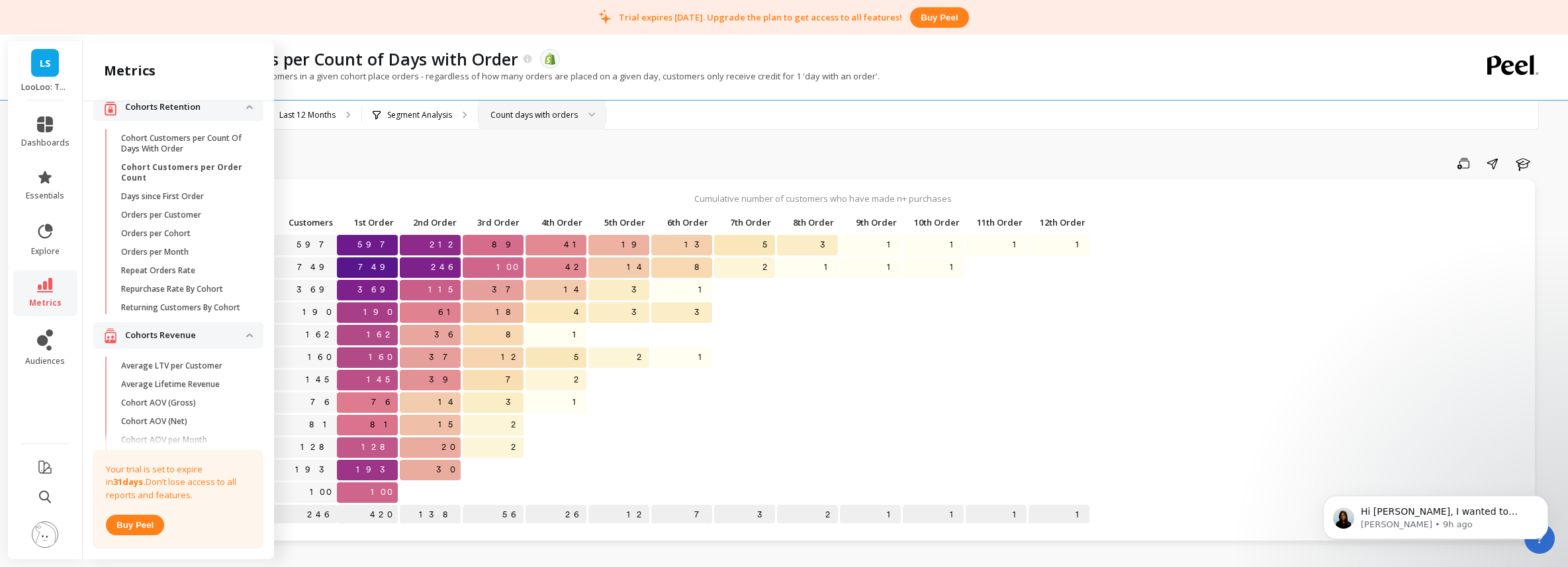
scroll to position [171, 0]
click at [201, 264] on span "Repeat Orders Rate" at bounding box center [184, 268] width 127 height 11
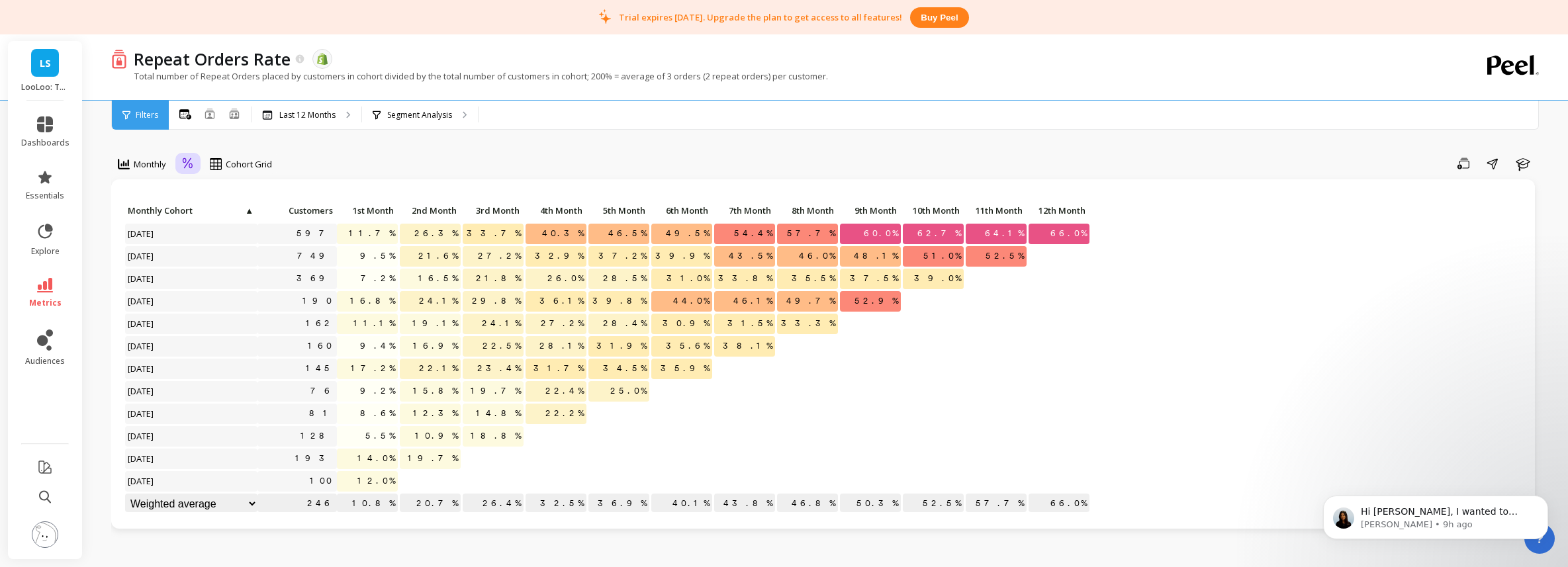
click at [193, 167] on icon at bounding box center [188, 163] width 12 height 13
click at [207, 217] on div "Absolute" at bounding box center [224, 219] width 75 height 13
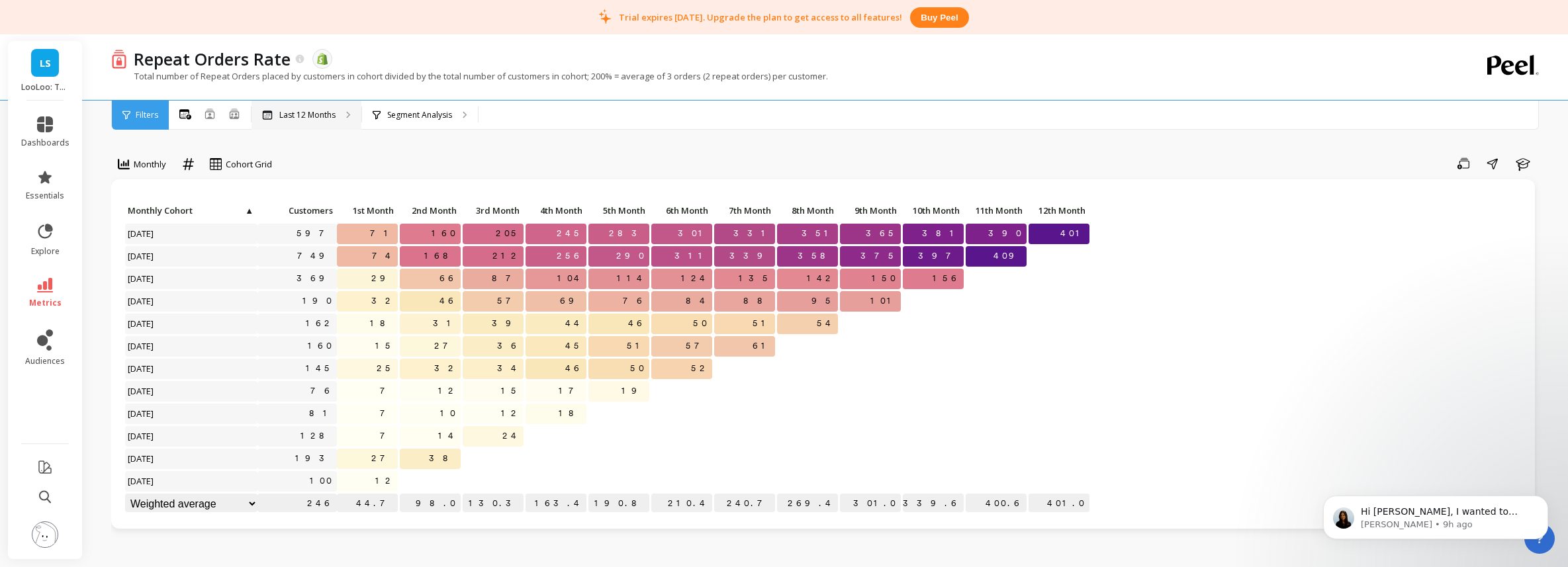
click at [300, 117] on p "Last 12 Months" at bounding box center [306, 115] width 56 height 11
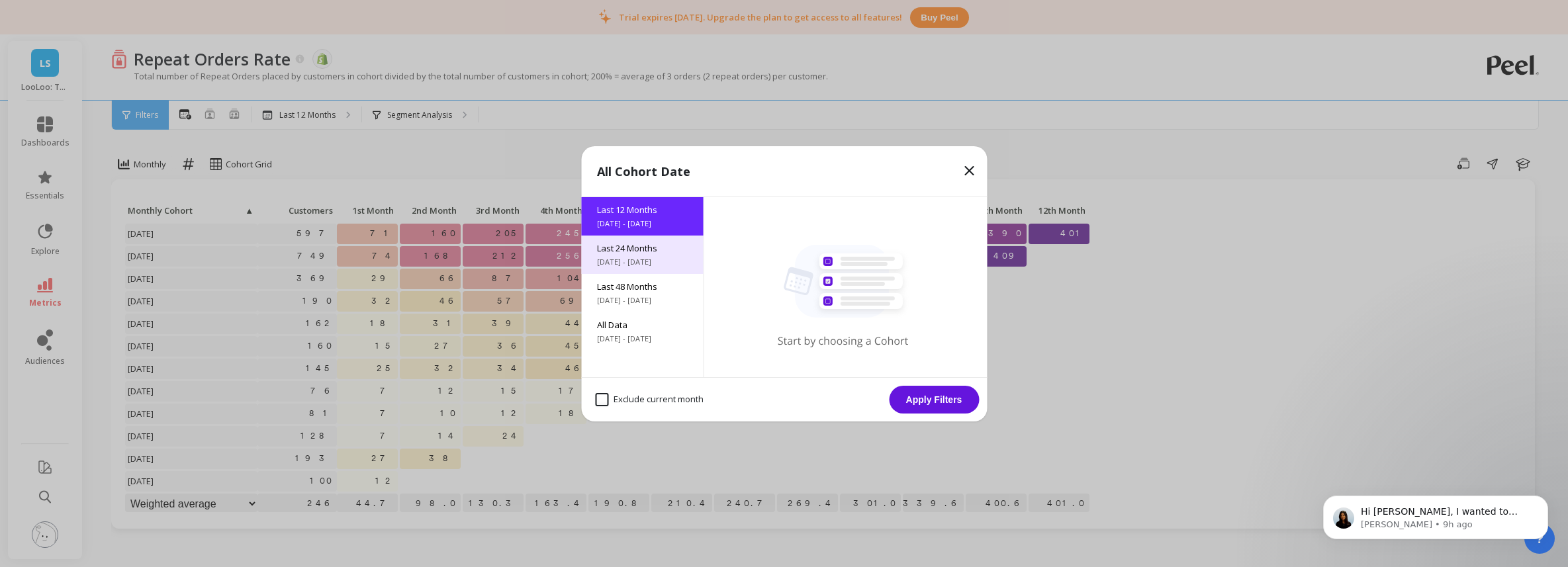
click at [645, 244] on span "Last 24 Months" at bounding box center [642, 248] width 90 height 12
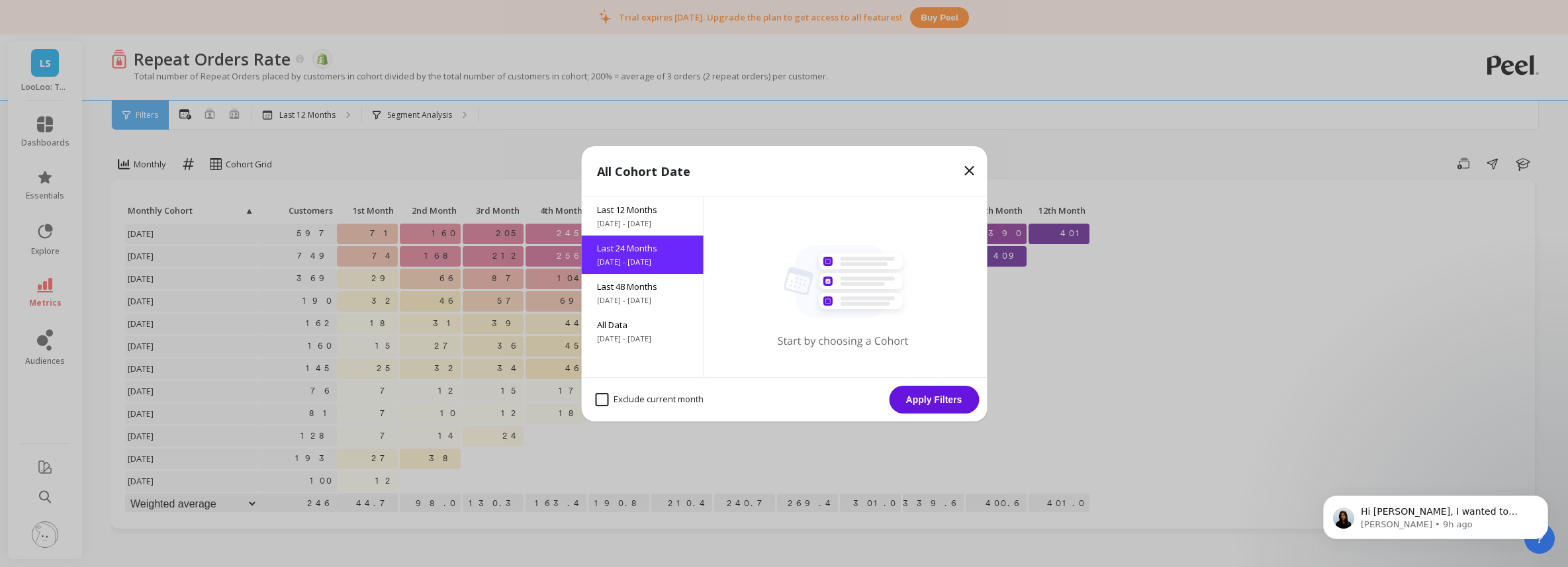
drag, startPoint x: 917, startPoint y: 399, endPoint x: 912, endPoint y: 397, distance: 5.4
click at [917, 399] on button "Apply Filters" at bounding box center [933, 399] width 90 height 28
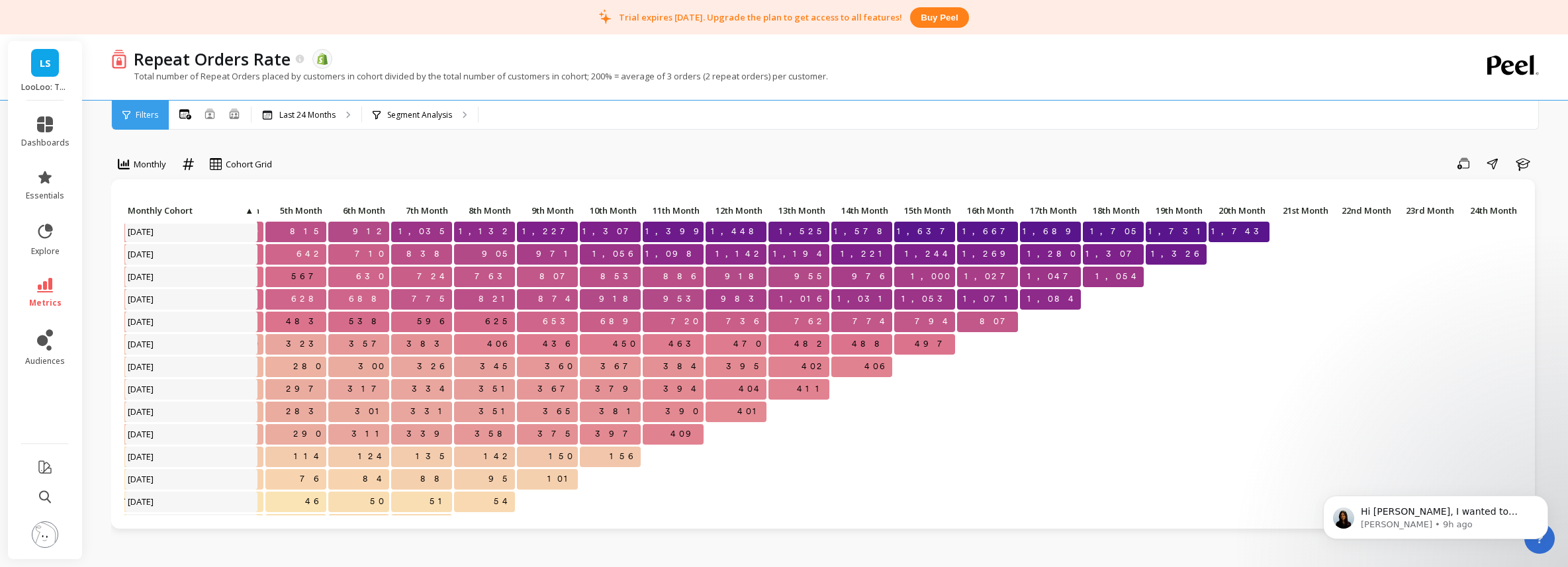
scroll to position [92, 323]
click at [183, 161] on icon at bounding box center [188, 163] width 12 height 13
click at [190, 199] on icon at bounding box center [193, 194] width 12 height 13
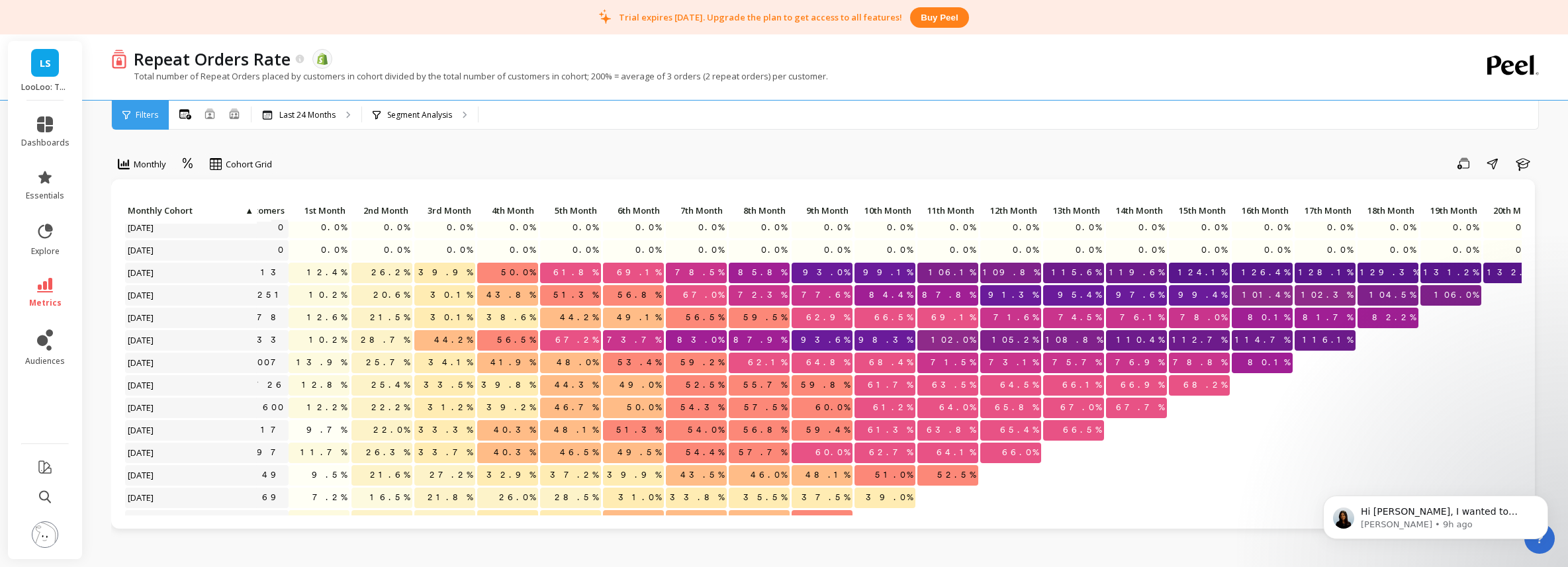
scroll to position [51, 0]
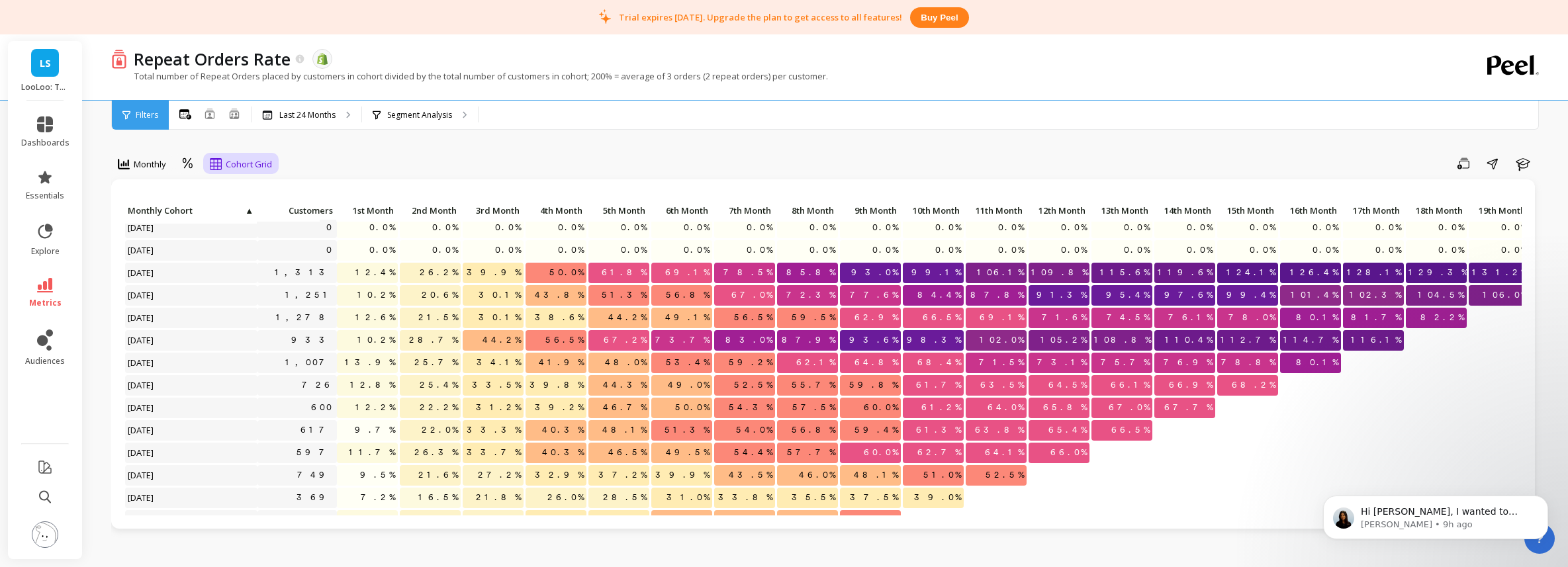
click at [214, 169] on icon at bounding box center [216, 164] width 12 height 12
click at [244, 215] on div "Cohort Line" at bounding box center [252, 219] width 75 height 13
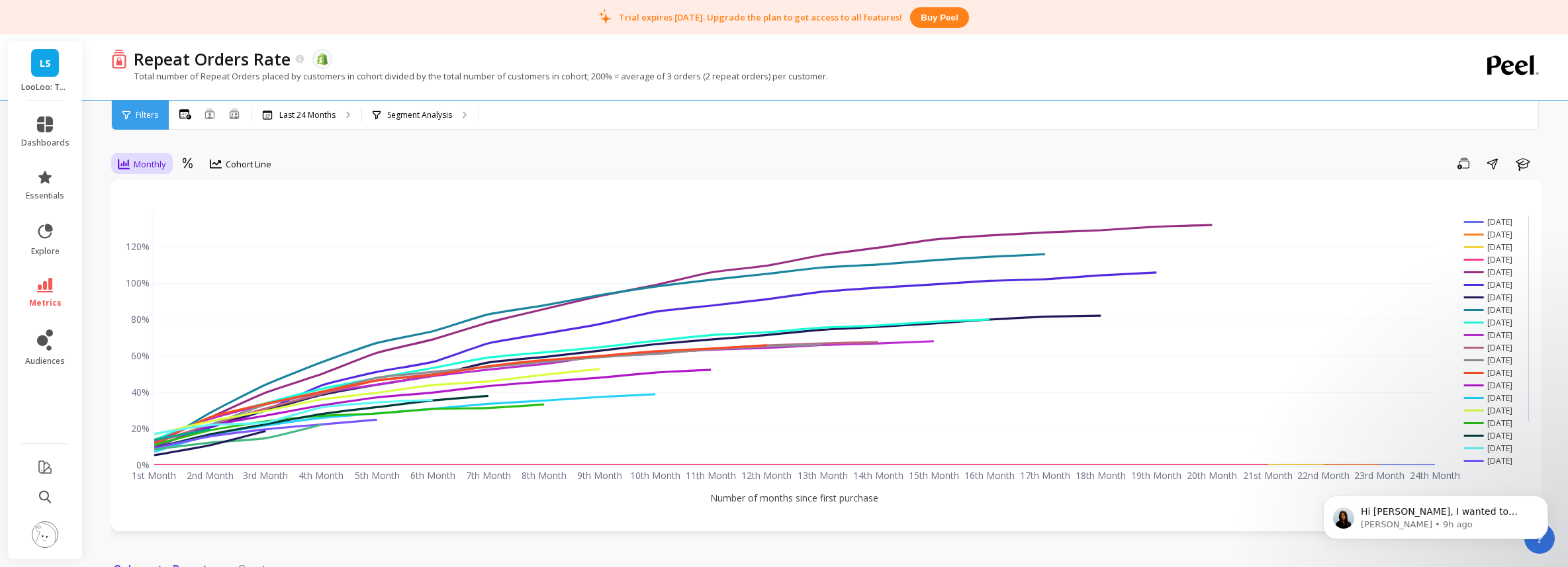
click at [146, 161] on span "Monthly" at bounding box center [149, 164] width 33 height 13
click at [153, 246] on div "Yearly" at bounding box center [160, 244] width 75 height 13
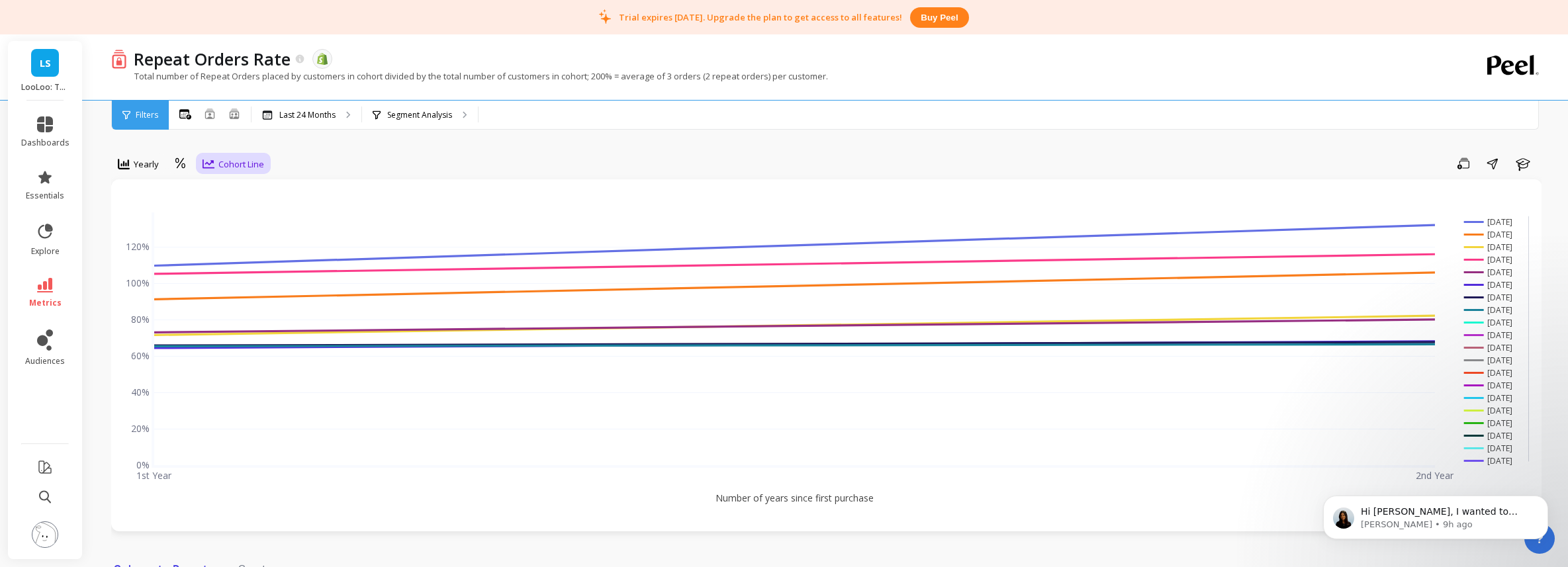
click at [231, 167] on span "Cohort Line" at bounding box center [241, 164] width 45 height 13
click at [235, 185] on div "Cohort Grid" at bounding box center [244, 194] width 91 height 23
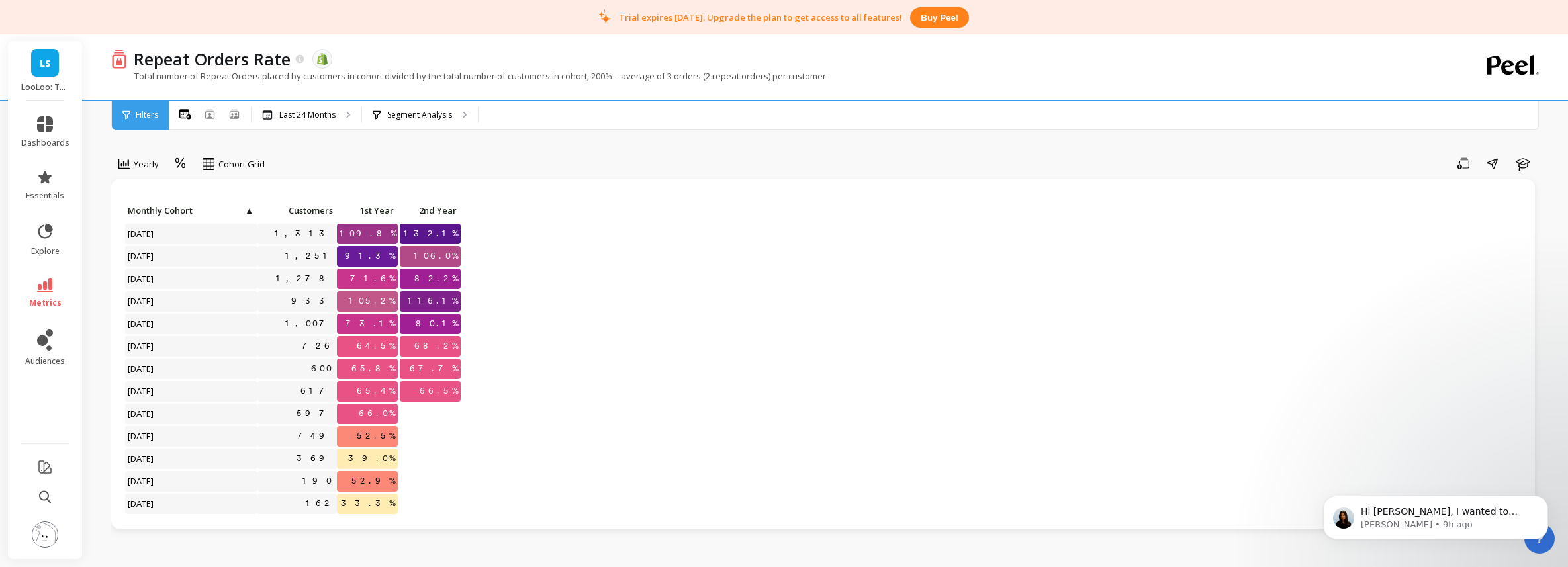
click at [51, 284] on icon at bounding box center [44, 284] width 16 height 15
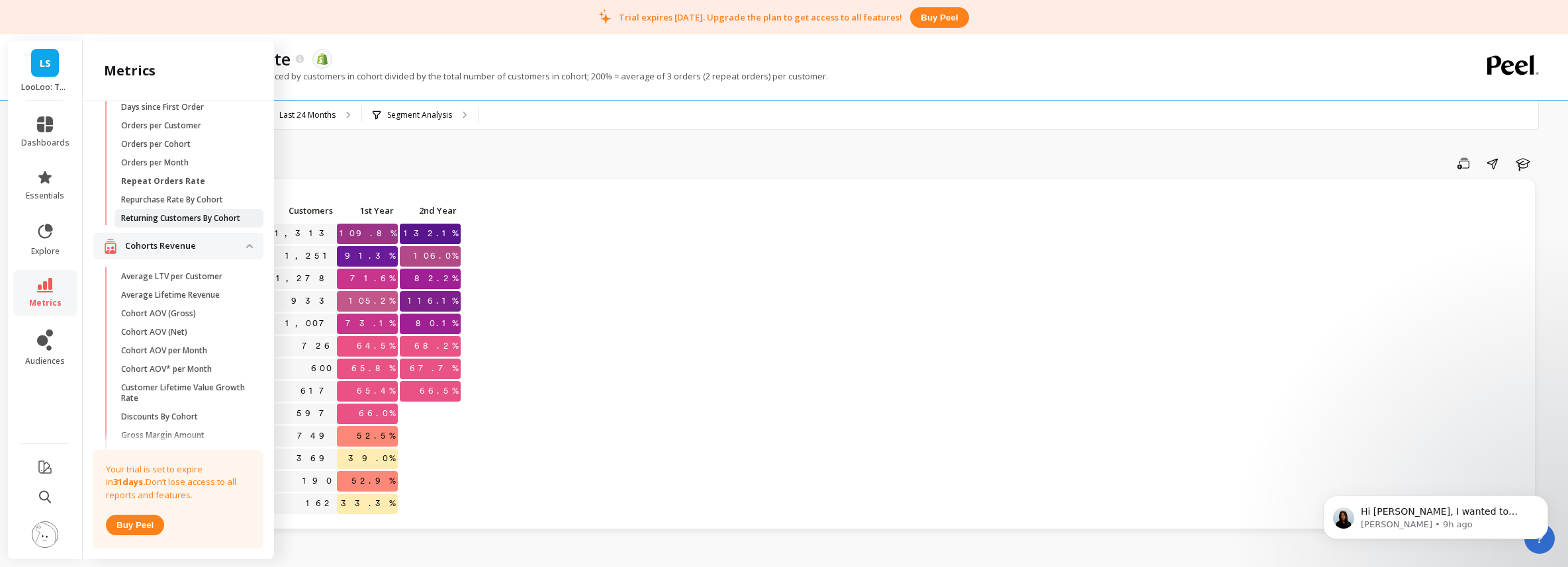
scroll to position [264, 0]
click at [200, 285] on p "Average Lifetime Revenue" at bounding box center [170, 288] width 99 height 11
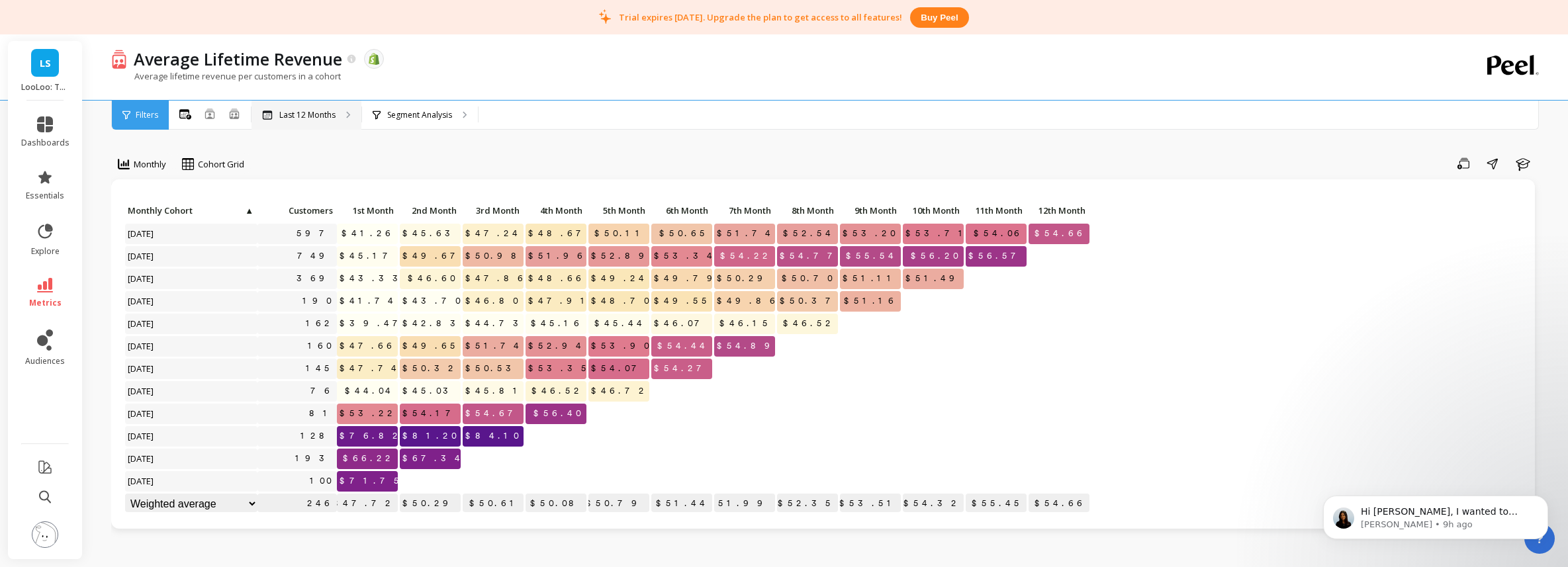
click at [318, 117] on p "Last 12 Months" at bounding box center [306, 115] width 56 height 11
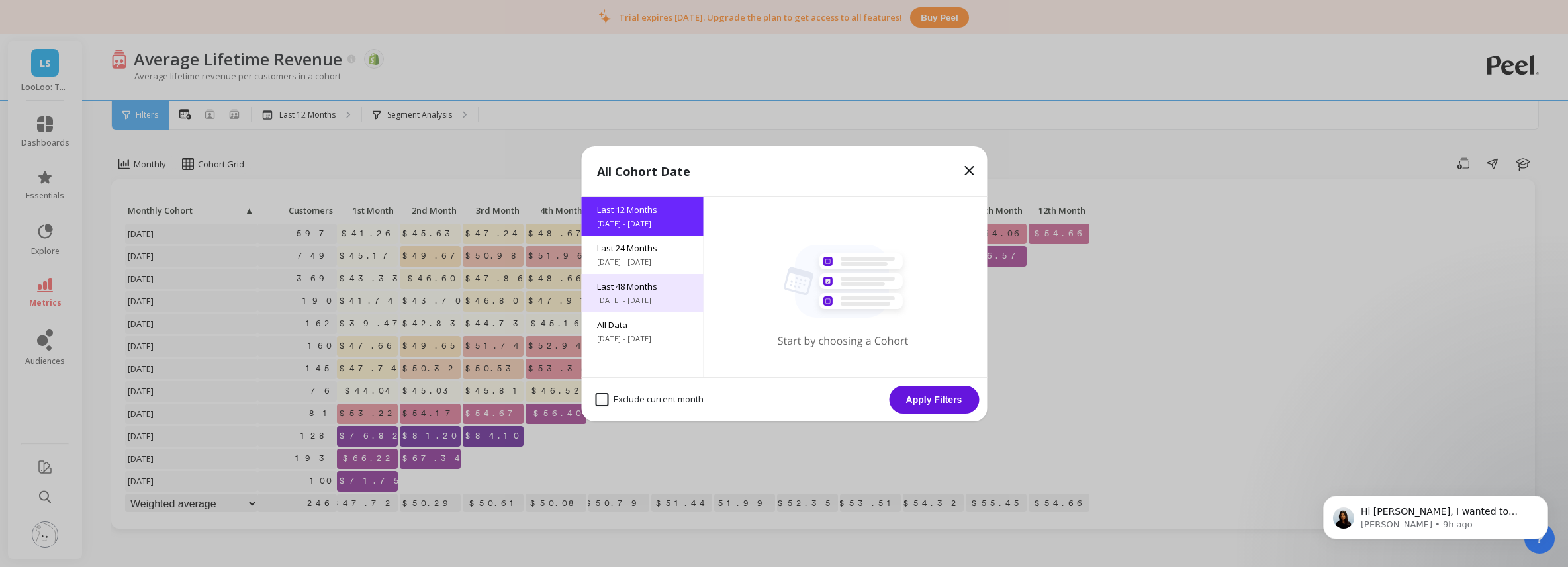
click at [637, 275] on div "Last 48 Months 8/20/2021 - 8/20/2025" at bounding box center [642, 292] width 122 height 39
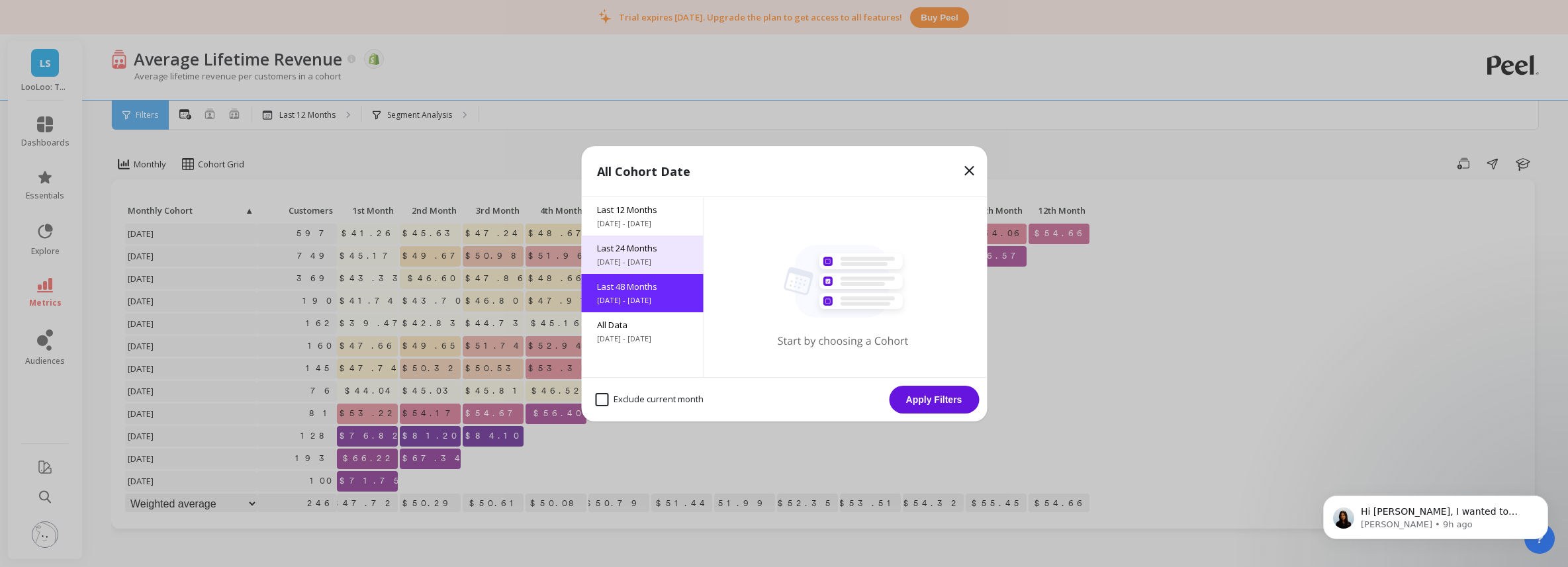
click at [640, 262] on span "8/20/2023 - 8/20/2025" at bounding box center [642, 262] width 90 height 11
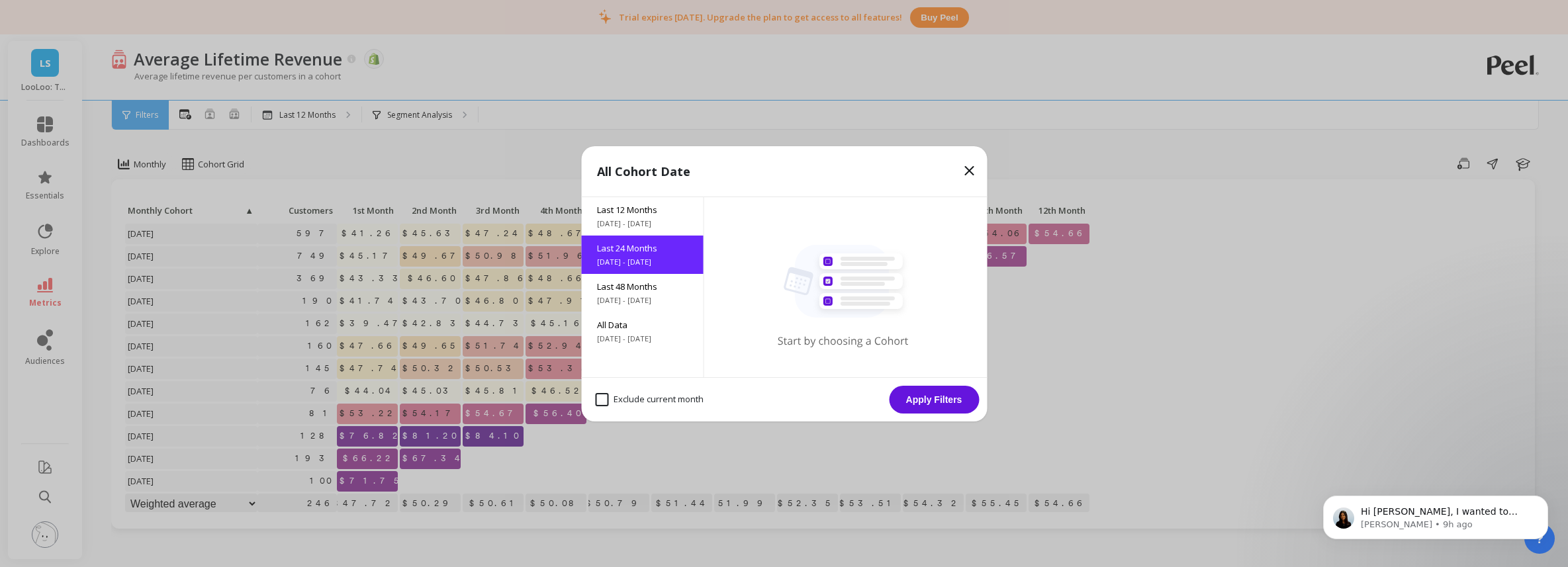
click at [927, 388] on button "Apply Filters" at bounding box center [933, 399] width 90 height 28
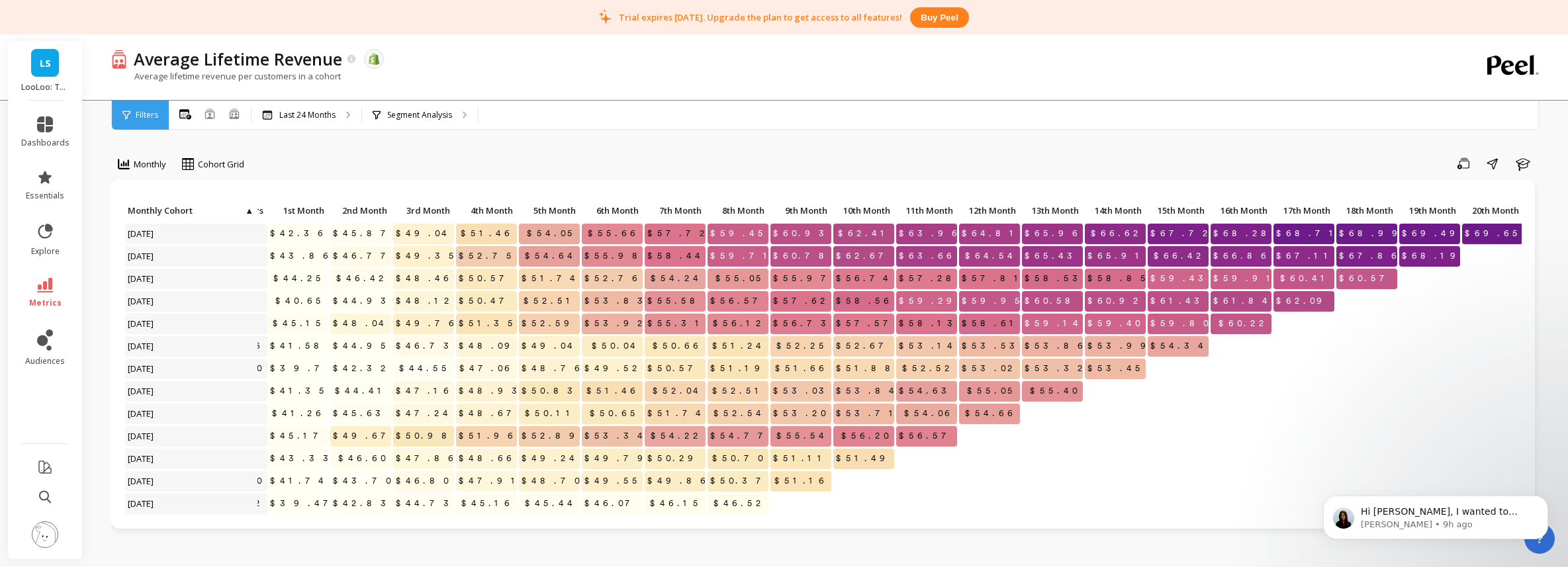
scroll to position [0, 72]
click at [302, 301] on span "$40.65" at bounding box center [298, 300] width 55 height 20
click at [1495, 230] on span "$69.65" at bounding box center [1491, 233] width 63 height 20
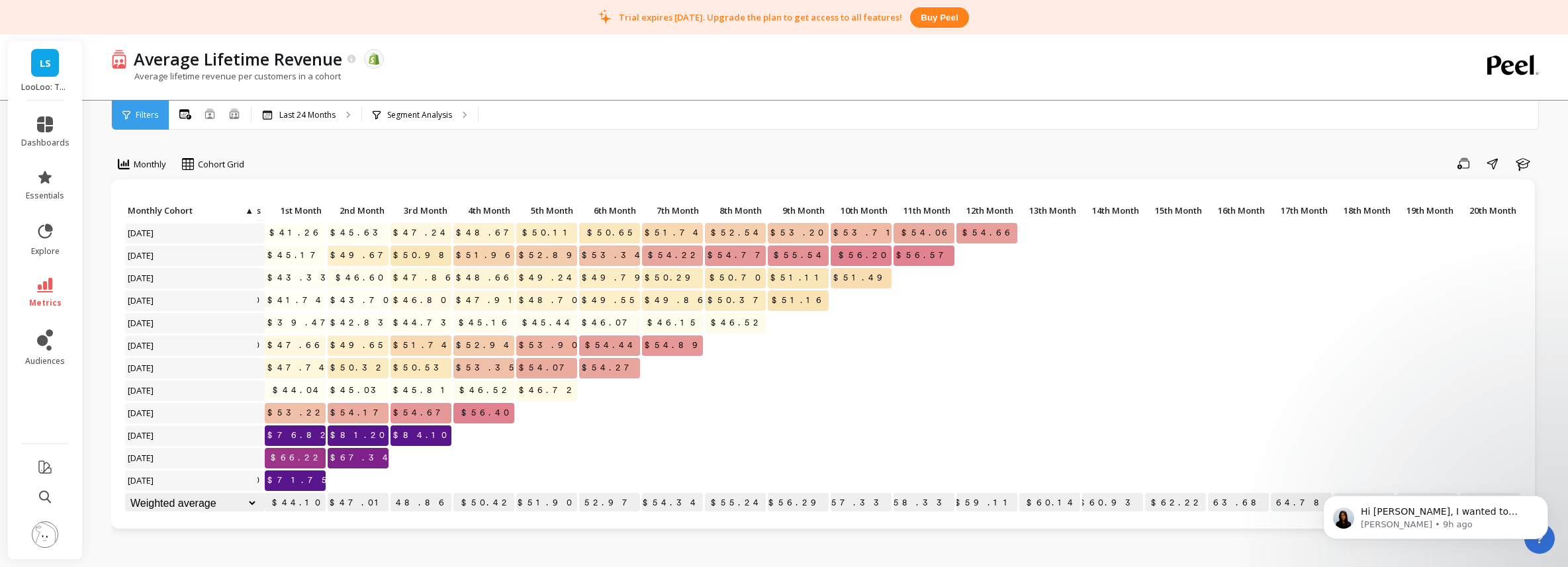
scroll to position [181, 0]
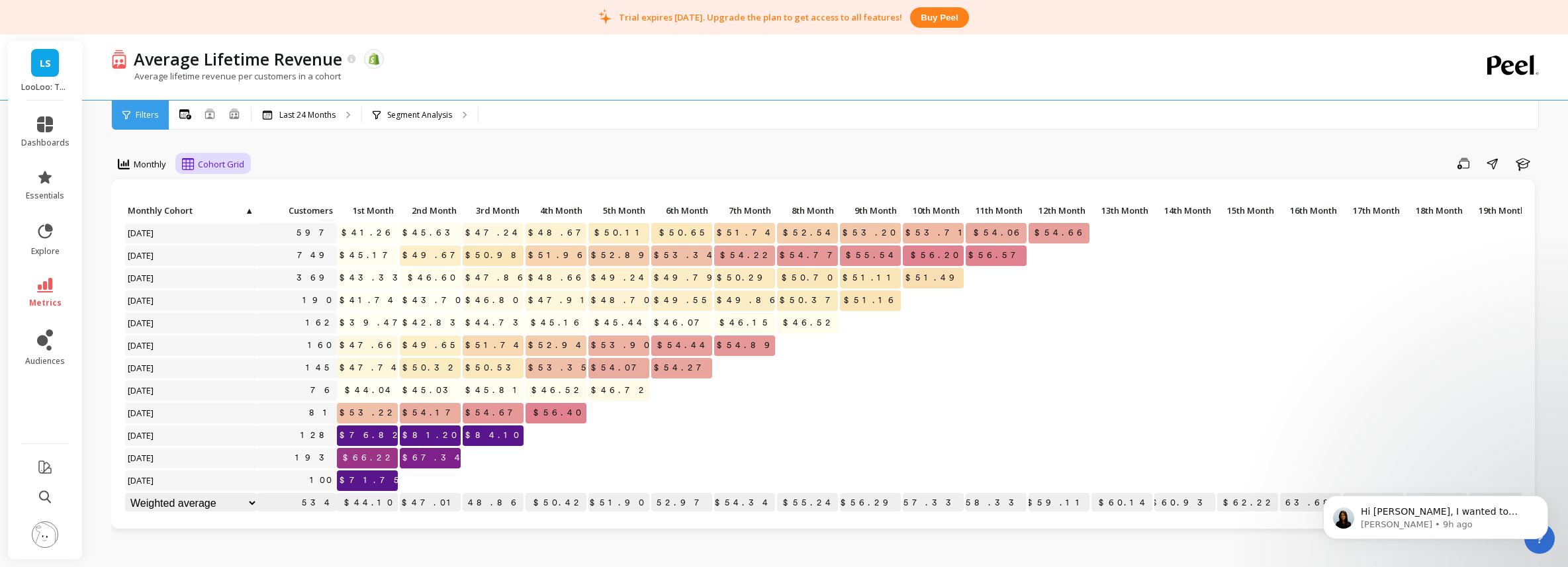
click at [205, 165] on span "Cohort Grid" at bounding box center [220, 164] width 46 height 13
click at [155, 163] on span "Monthly" at bounding box center [149, 164] width 33 height 13
click at [550, 202] on p "4th Month" at bounding box center [556, 209] width 61 height 19
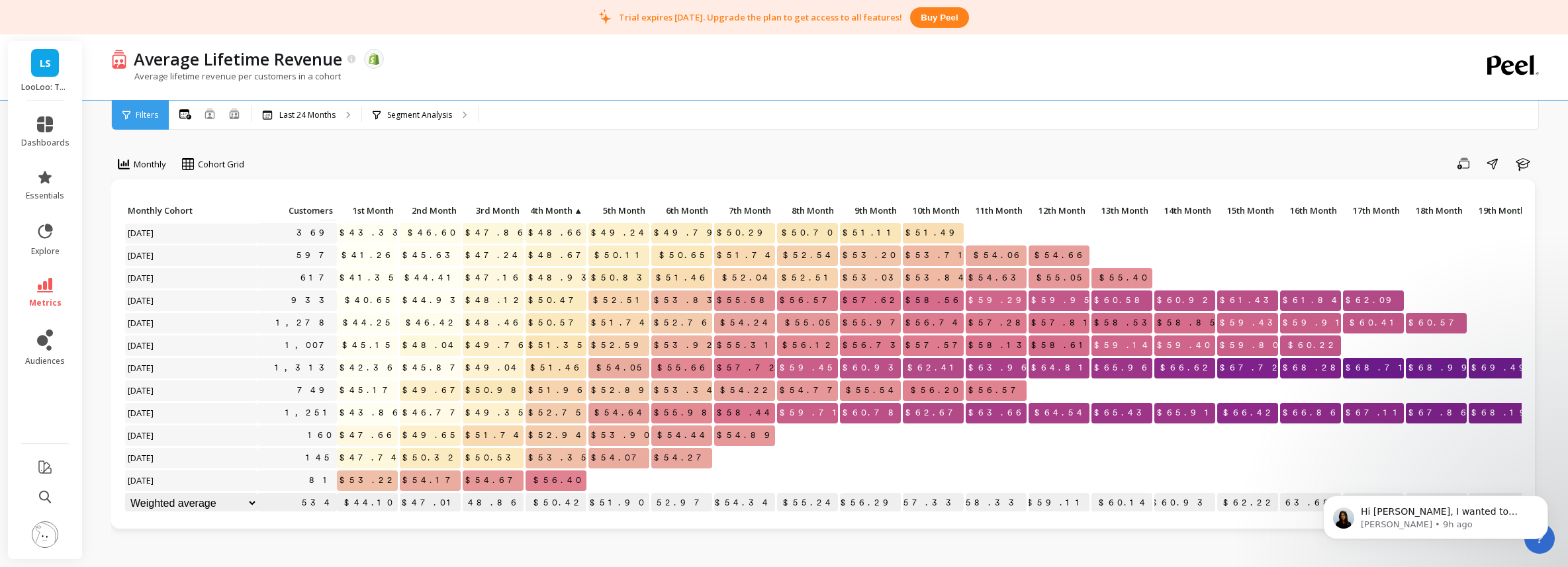
click at [305, 210] on span "Customers" at bounding box center [297, 209] width 73 height 11
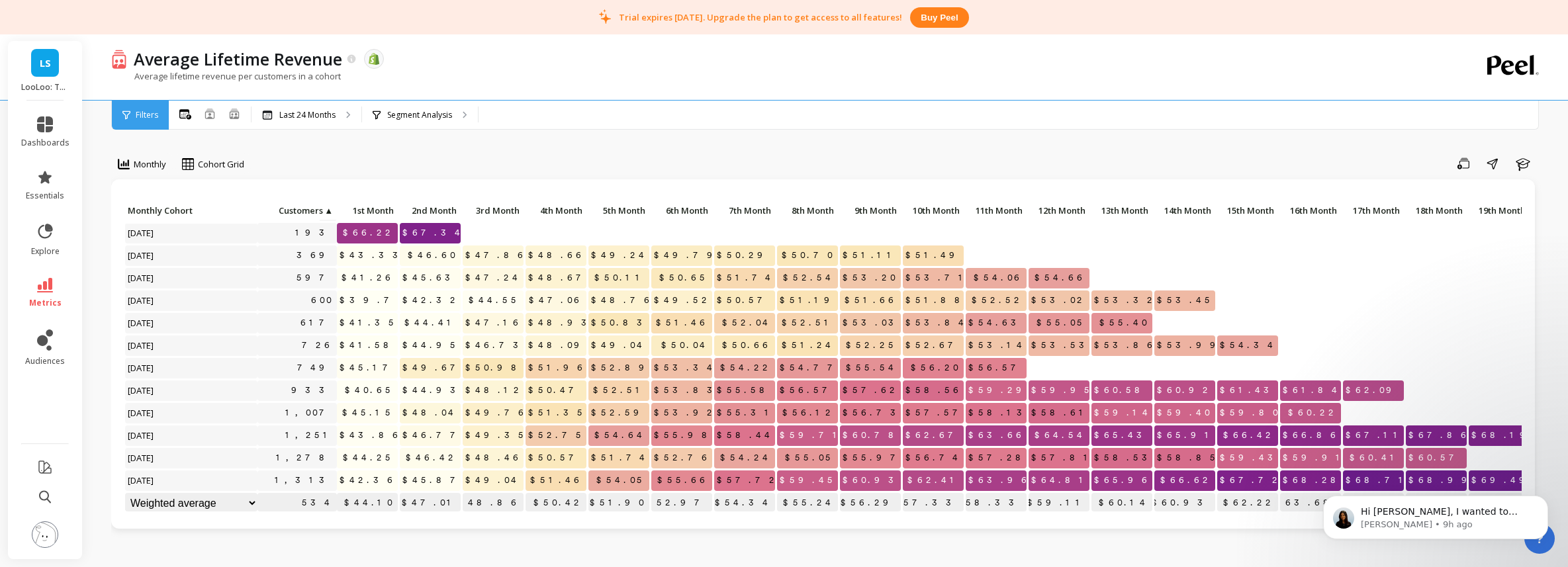
click at [318, 211] on span "Customers" at bounding box center [292, 209] width 63 height 11
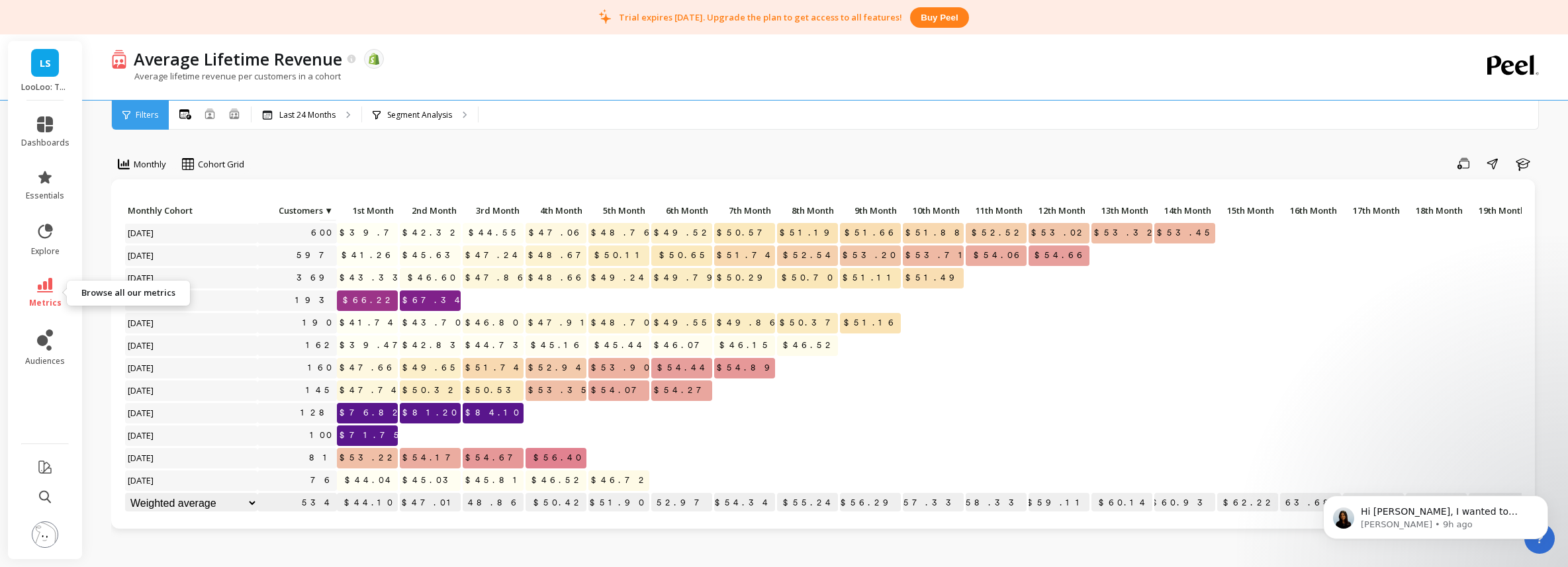
click at [48, 302] on span "metrics" at bounding box center [44, 302] width 33 height 11
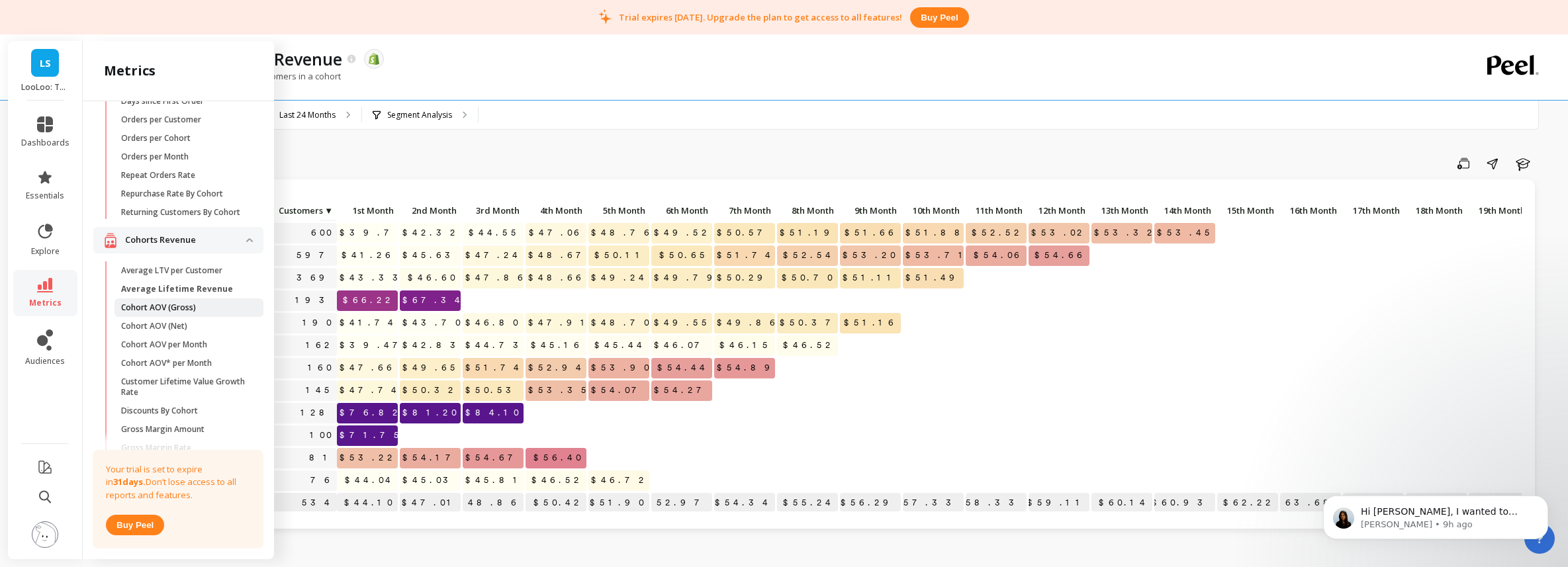
scroll to position [278, 0]
click at [195, 349] on p "Cohort AOV* per Month" at bounding box center [166, 349] width 91 height 11
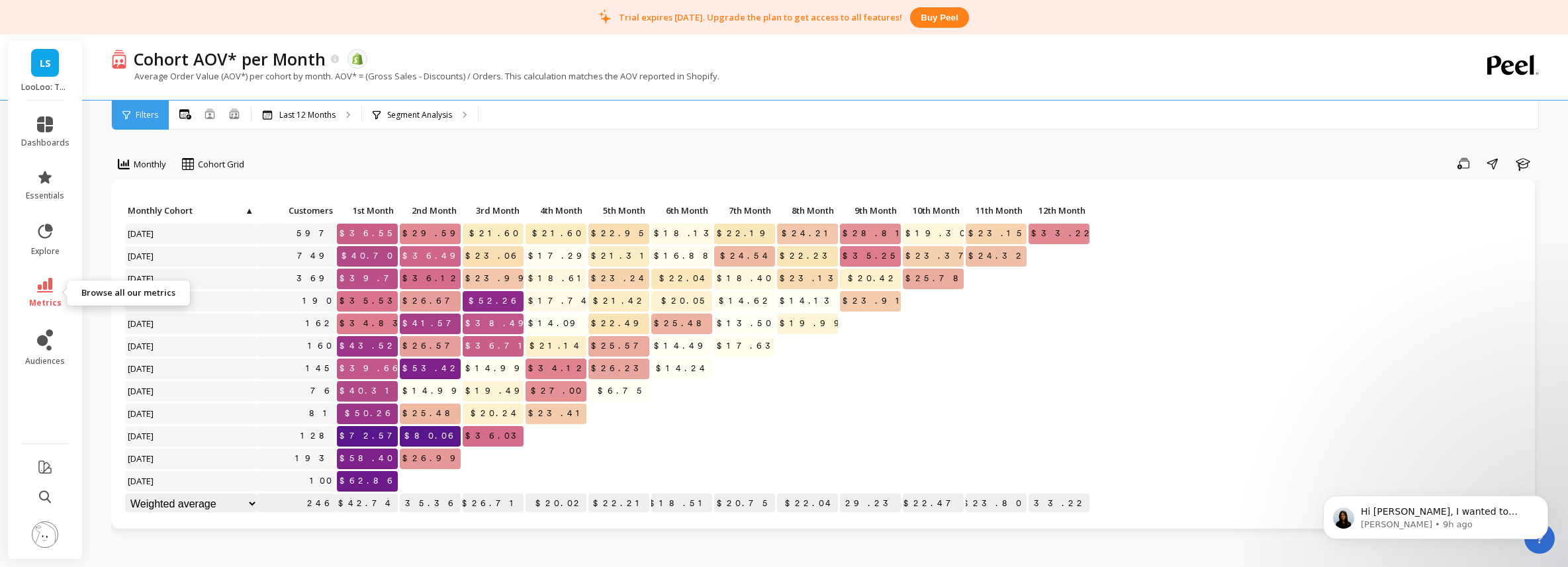
click at [52, 284] on icon at bounding box center [44, 284] width 16 height 15
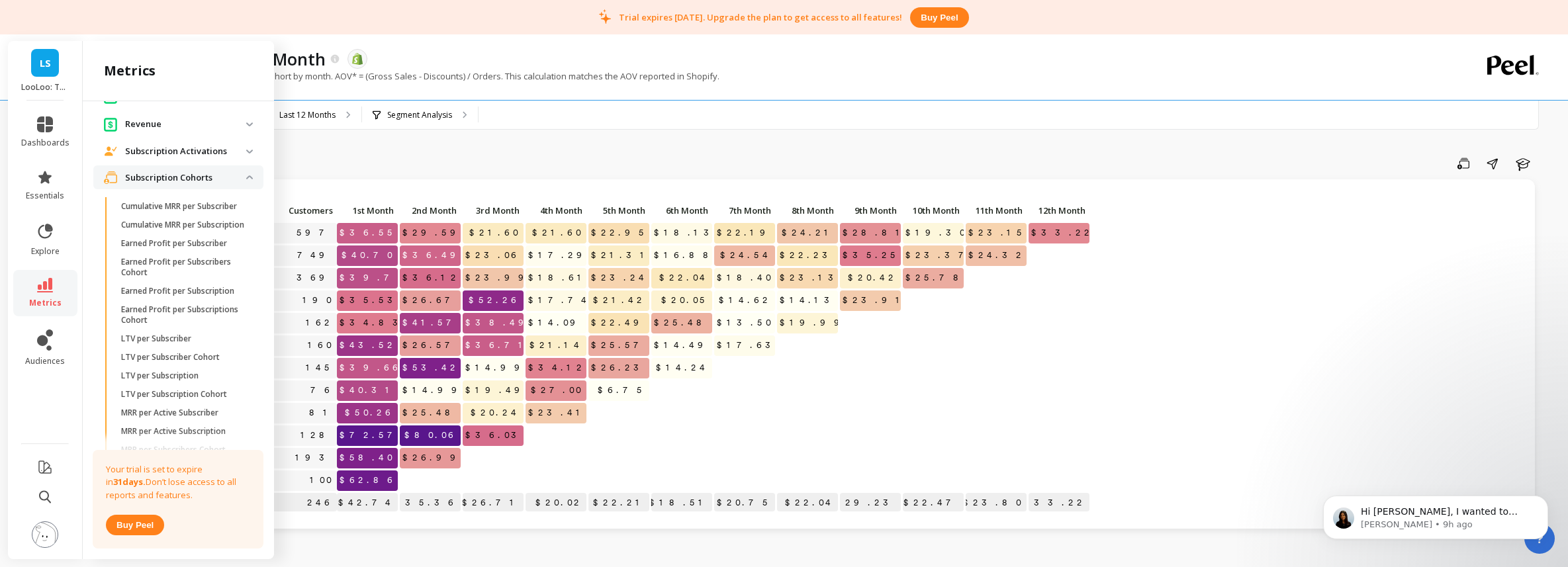
scroll to position [1524, 0]
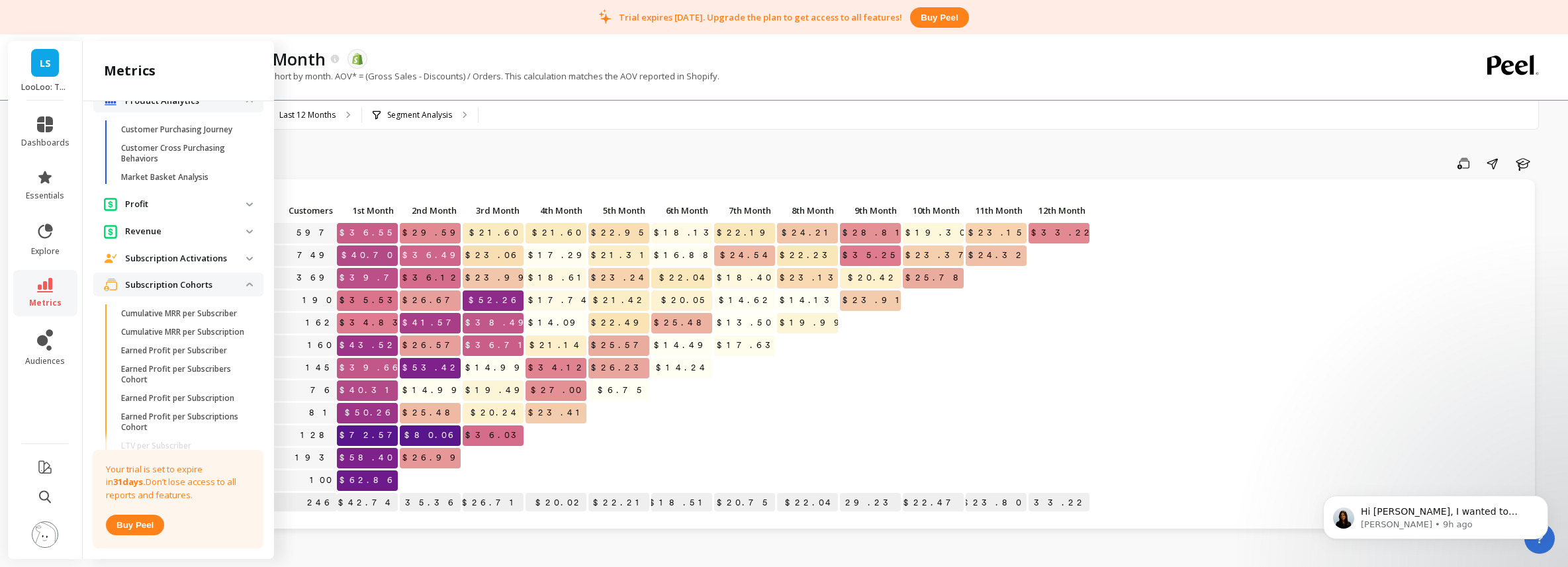
click at [194, 265] on activations "Subscription Activations" at bounding box center [178, 259] width 170 height 24
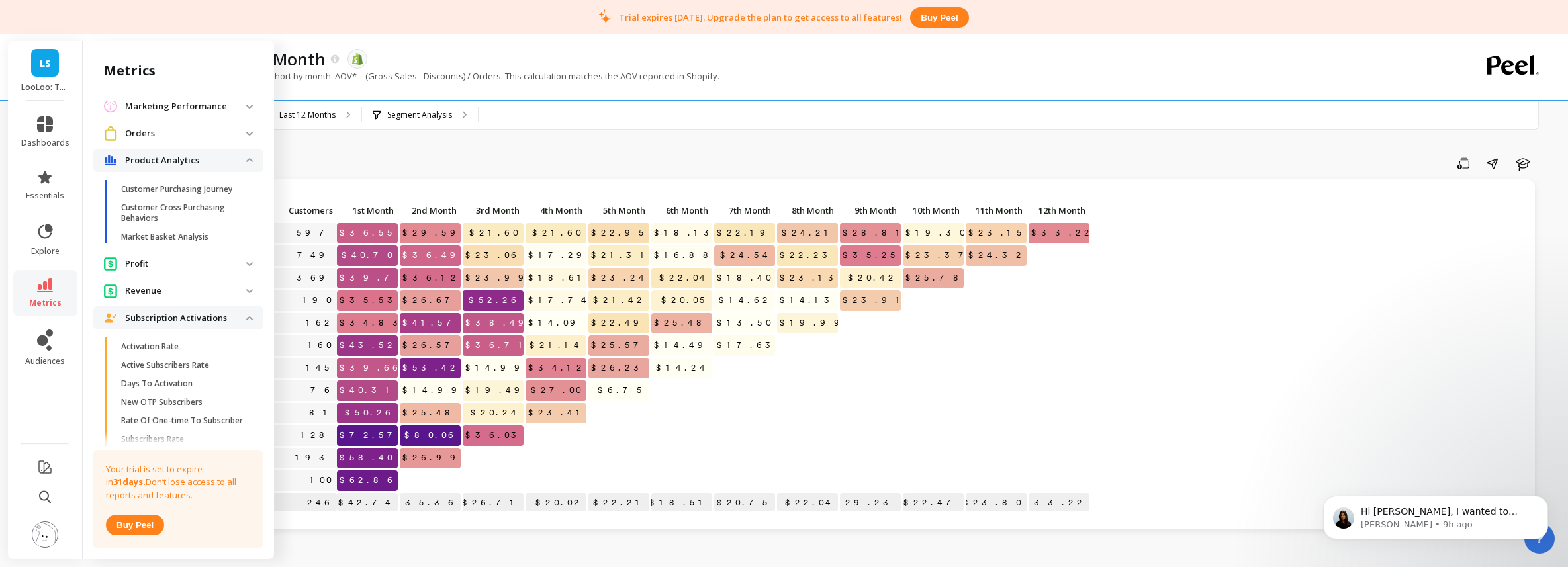
scroll to position [1465, 0]
click at [195, 261] on p "Profit" at bounding box center [185, 263] width 121 height 13
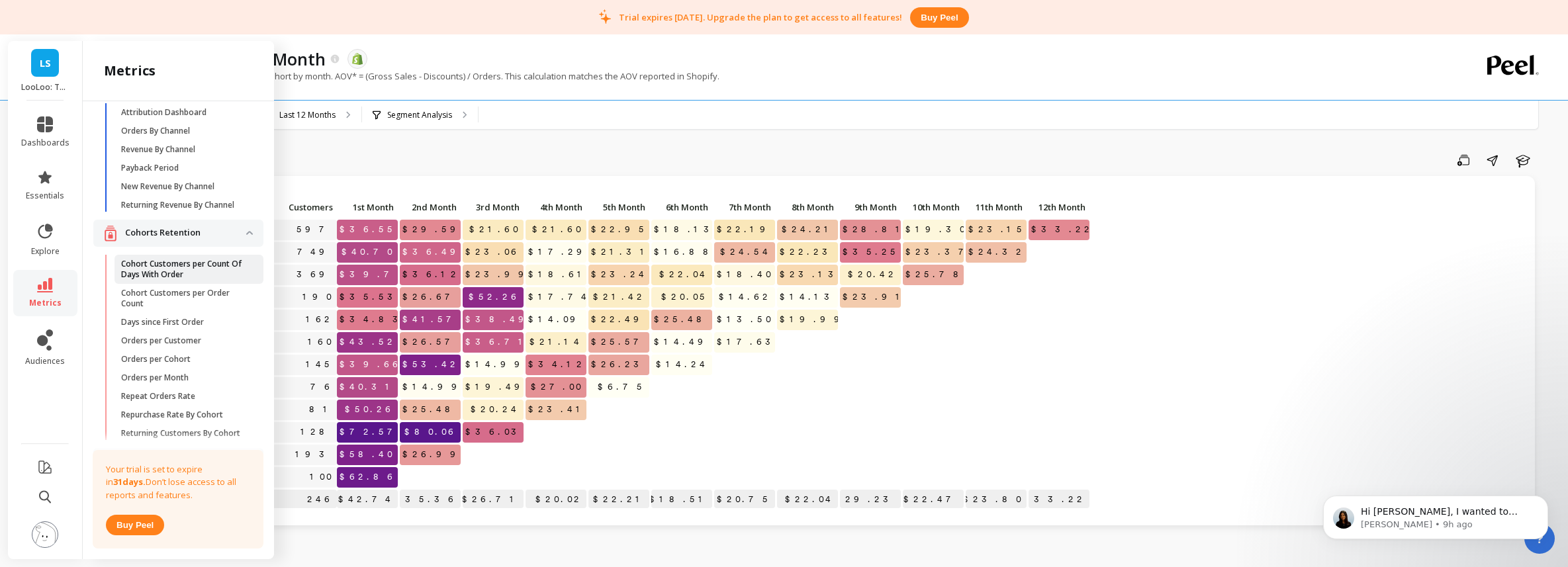
scroll to position [0, 0]
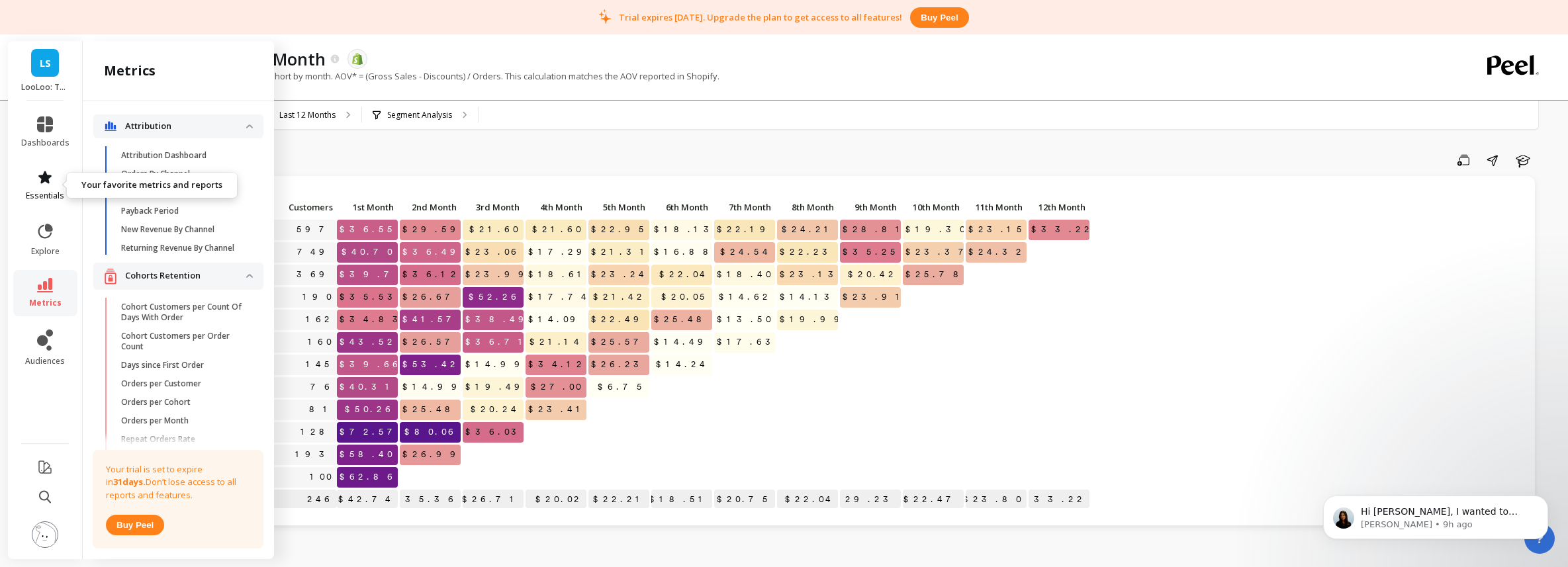
click at [56, 197] on span "essentials" at bounding box center [44, 196] width 39 height 11
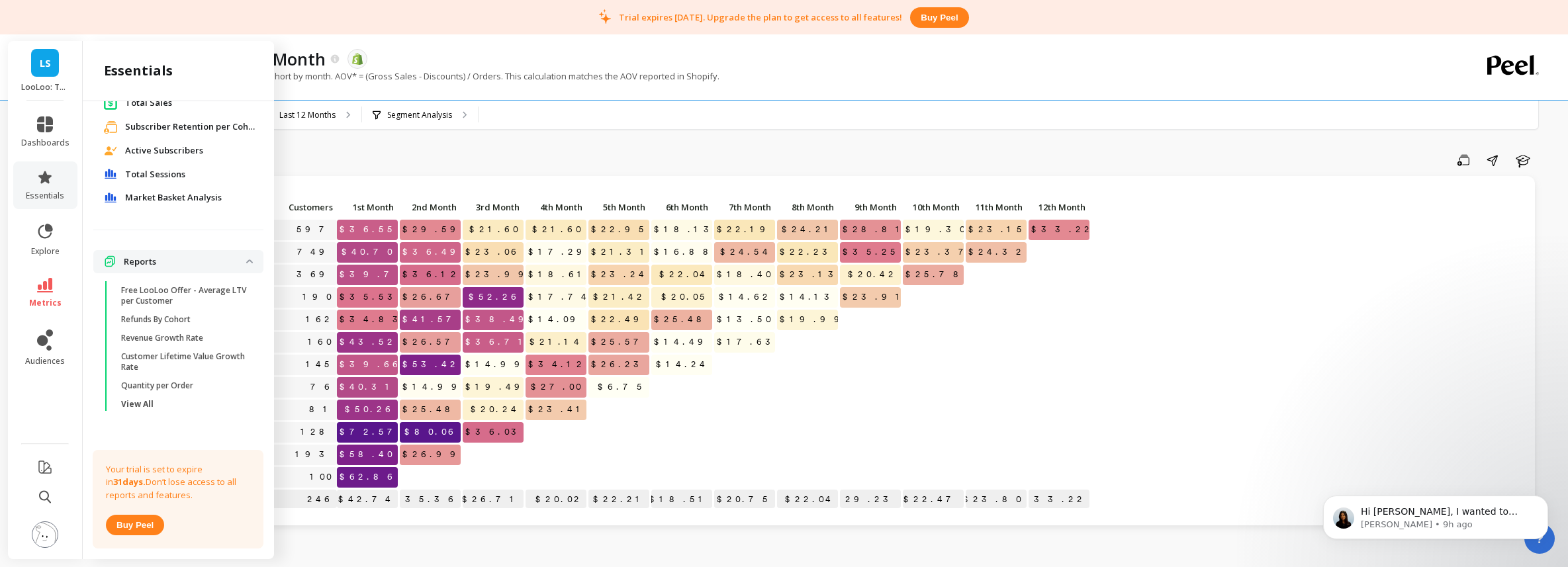
scroll to position [256, 0]
click at [168, 289] on p "Free LooLoo Offer - Average LTV per Customer" at bounding box center [184, 292] width 127 height 21
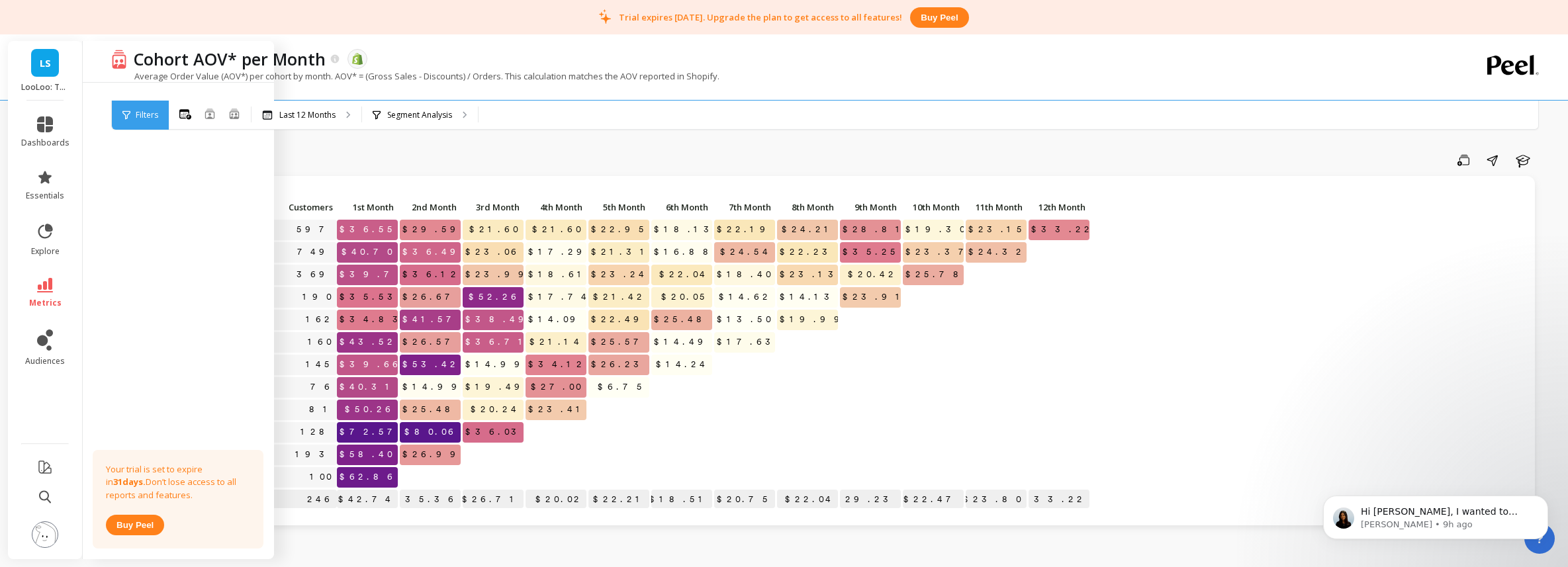
scroll to position [0, 0]
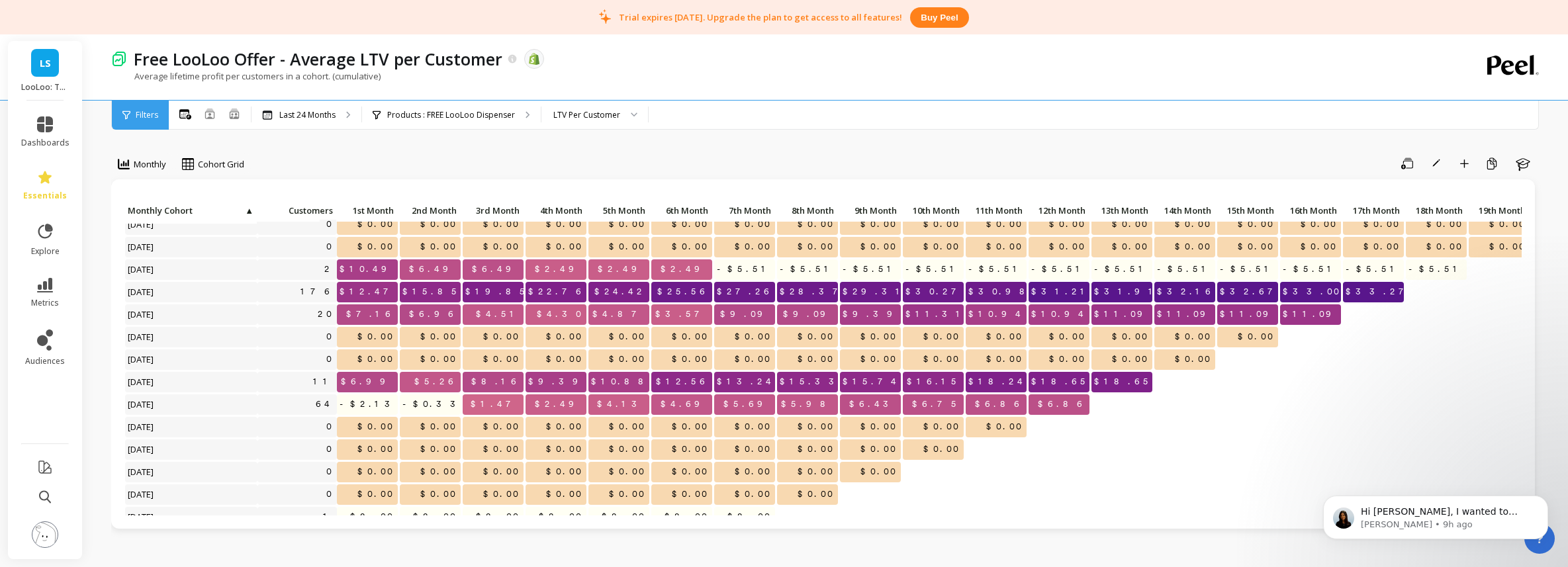
scroll to position [97, 0]
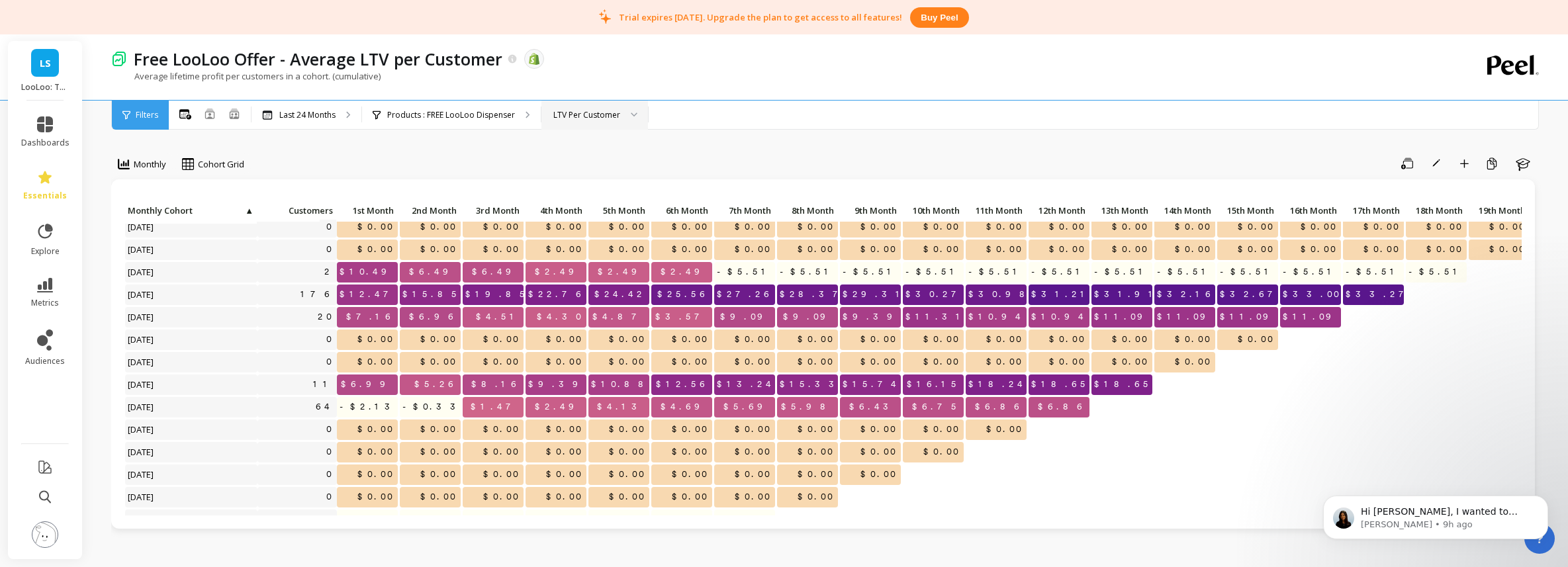
click at [612, 113] on div "LTV Per Customer" at bounding box center [587, 115] width 67 height 13
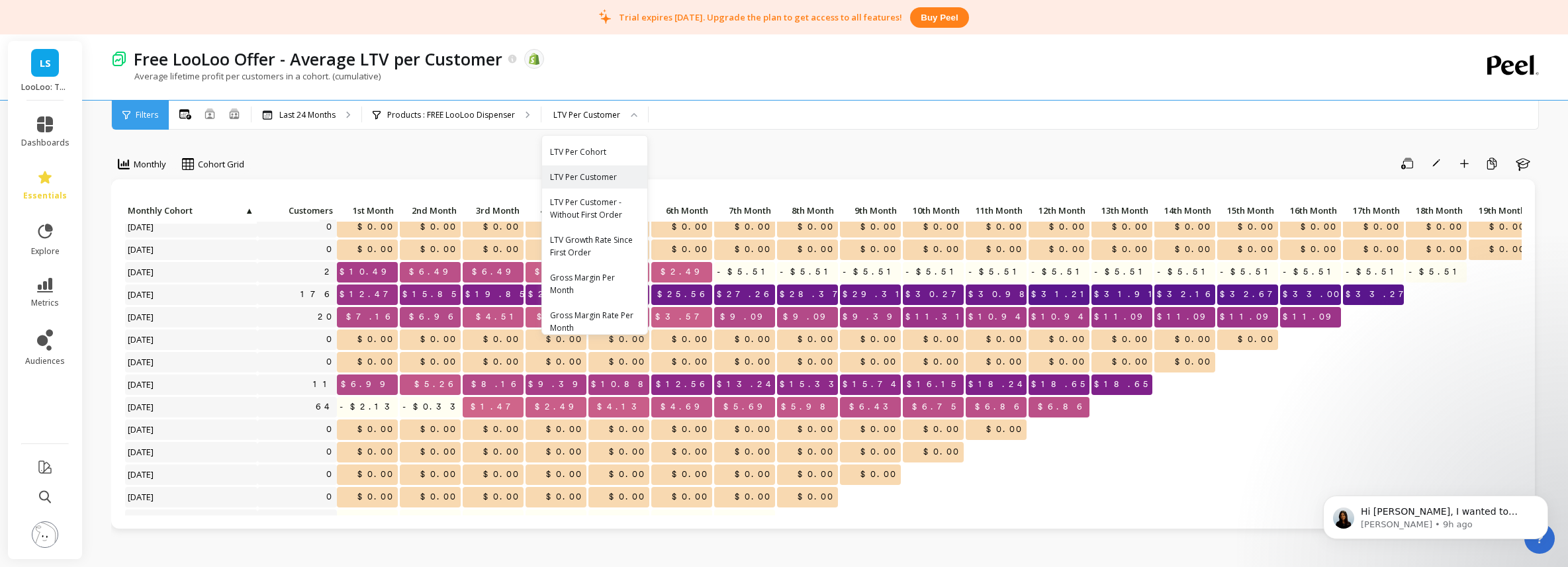
click at [614, 154] on div "LTV Per Cohort" at bounding box center [594, 151] width 89 height 13
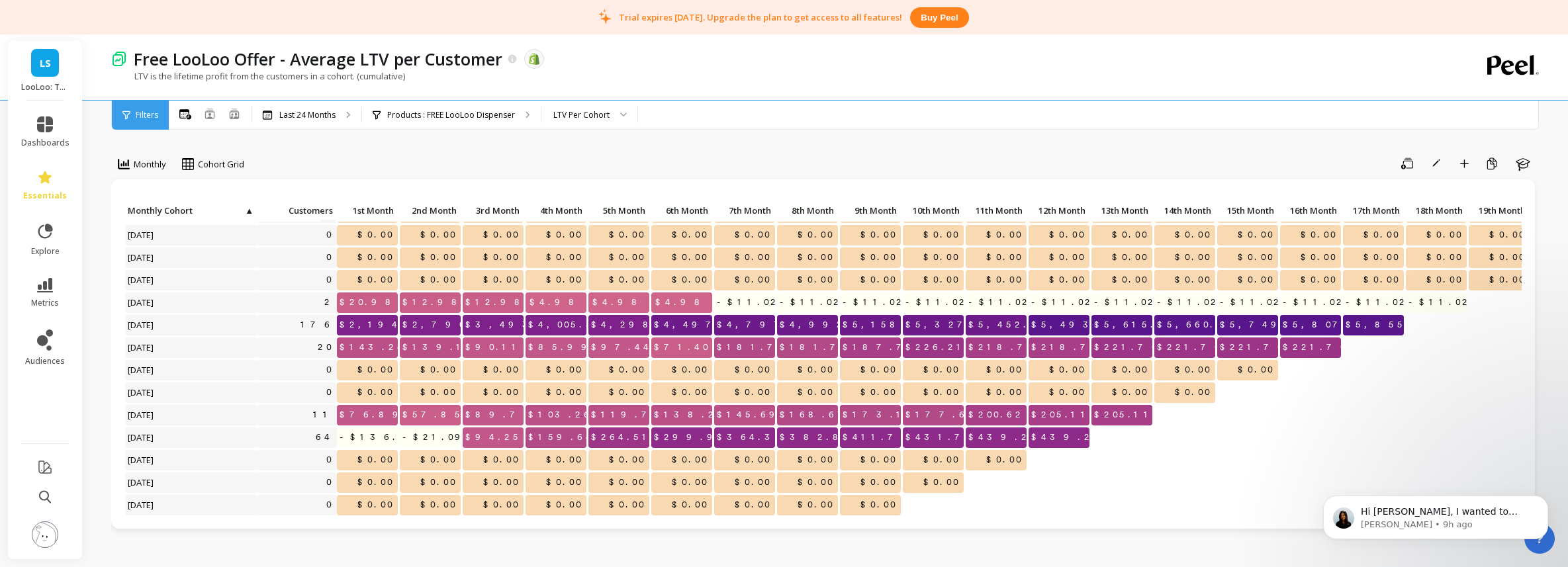
scroll to position [84, 0]
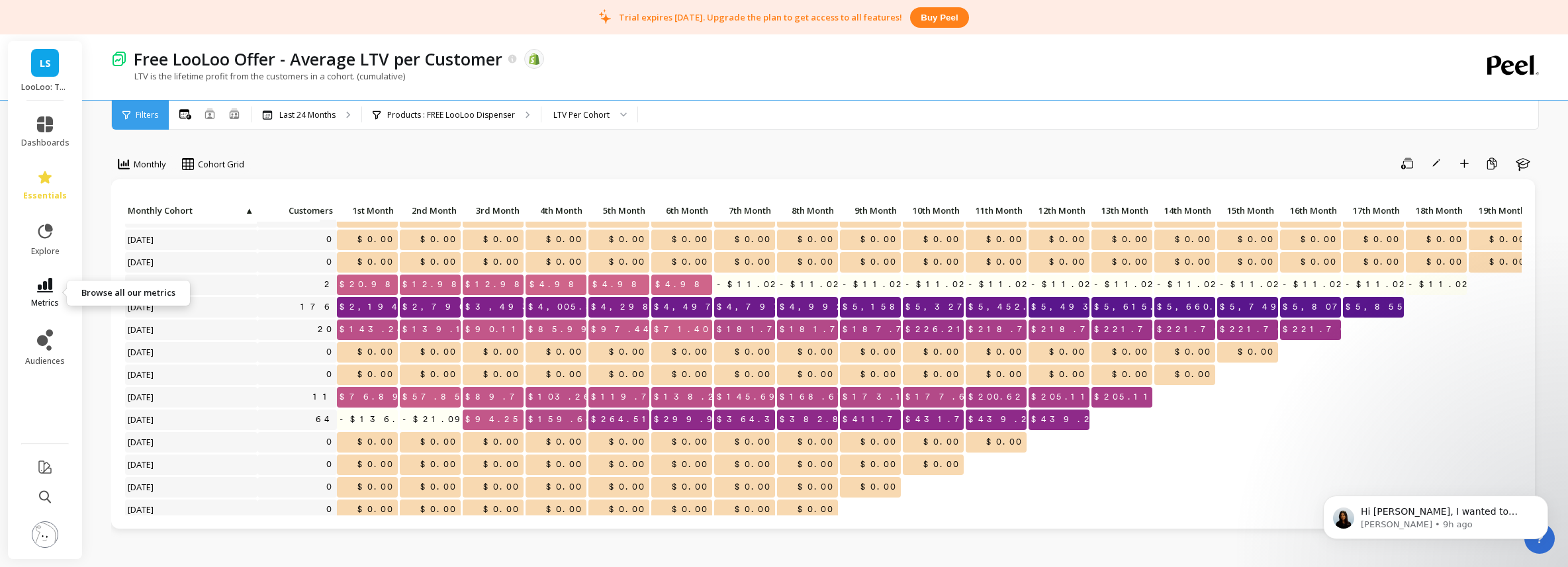
click at [44, 290] on icon at bounding box center [44, 284] width 16 height 15
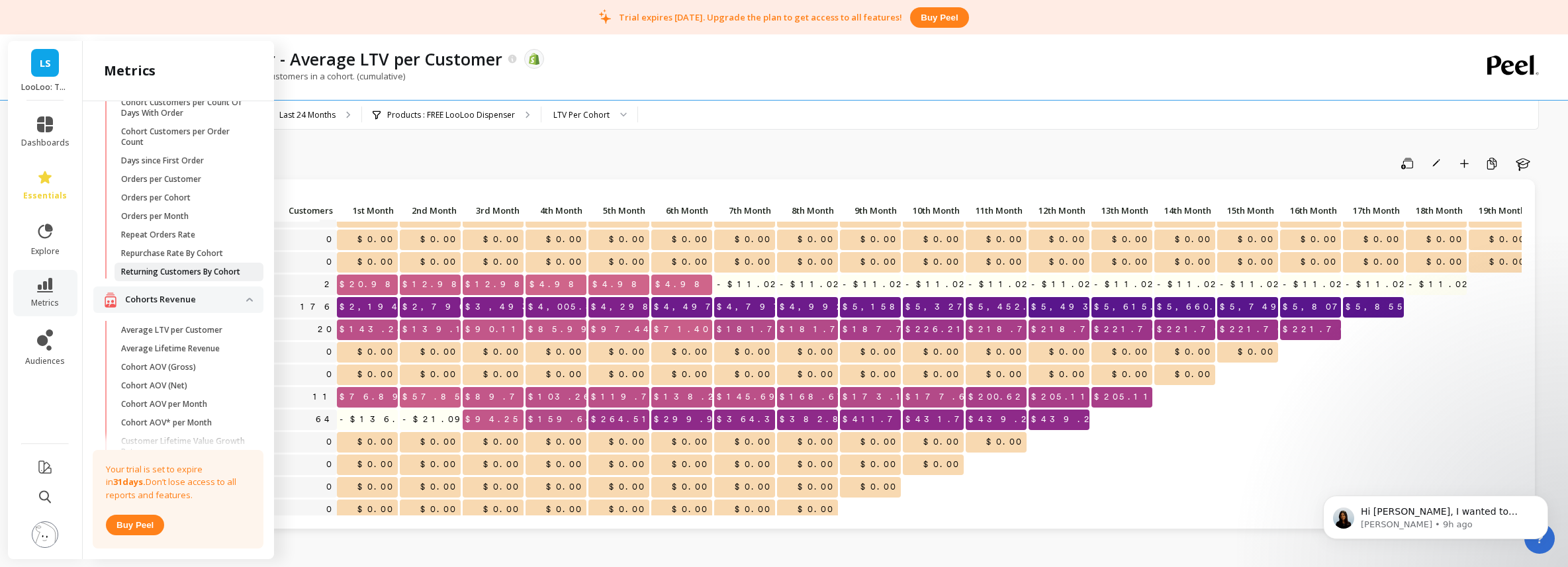
scroll to position [326, 0]
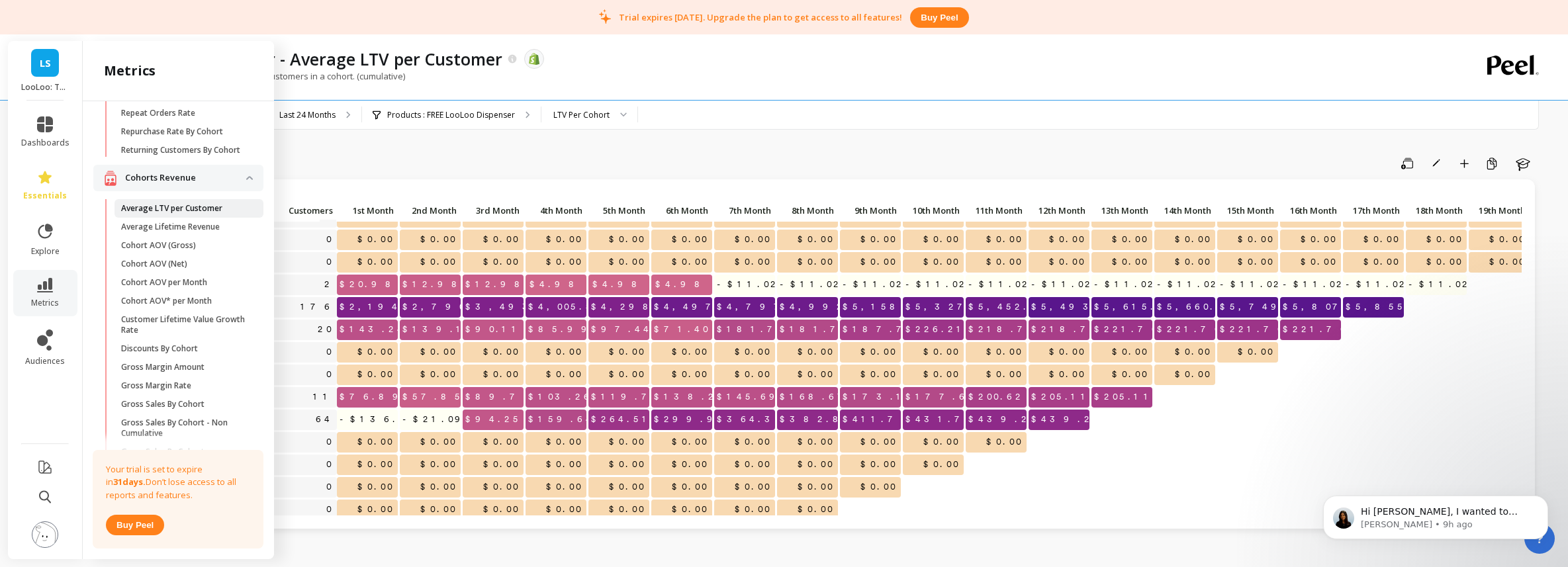
click at [191, 212] on p "Average LTV per Customer" at bounding box center [171, 207] width 101 height 11
